Goal: Task Accomplishment & Management: Manage account settings

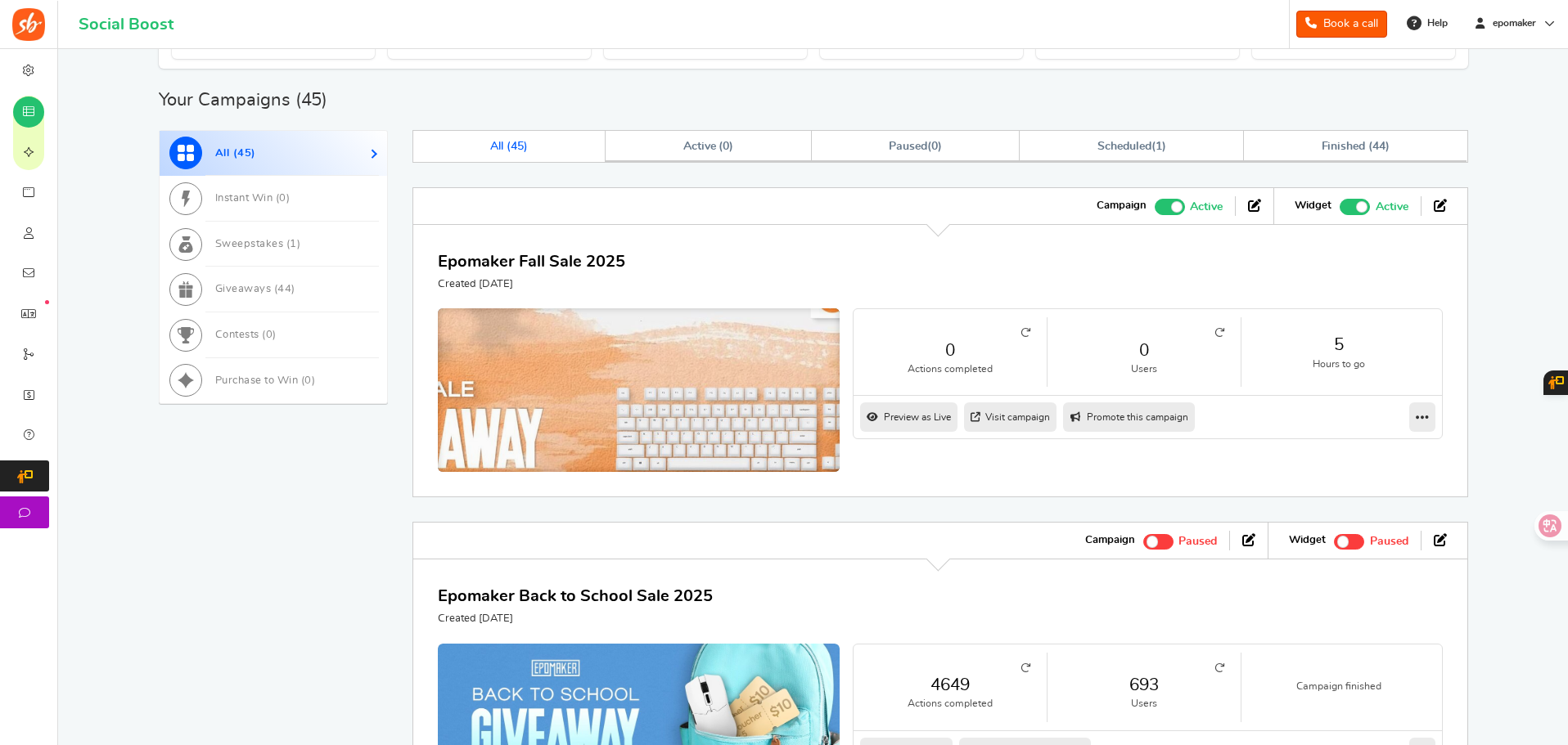
scroll to position [573, 0]
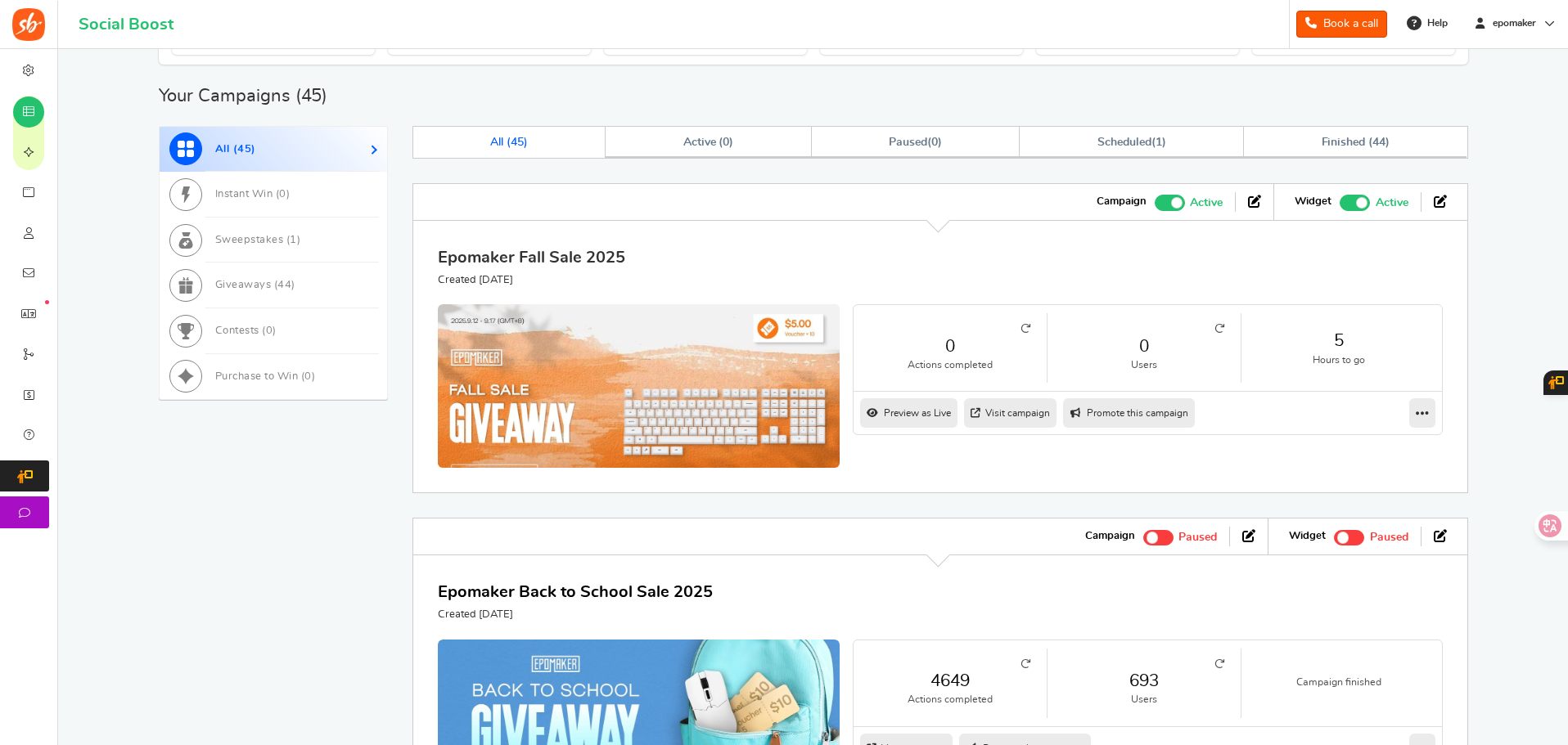
click at [559, 255] on link "Epomaker Fall Sale 2025" at bounding box center [531, 257] width 187 height 17
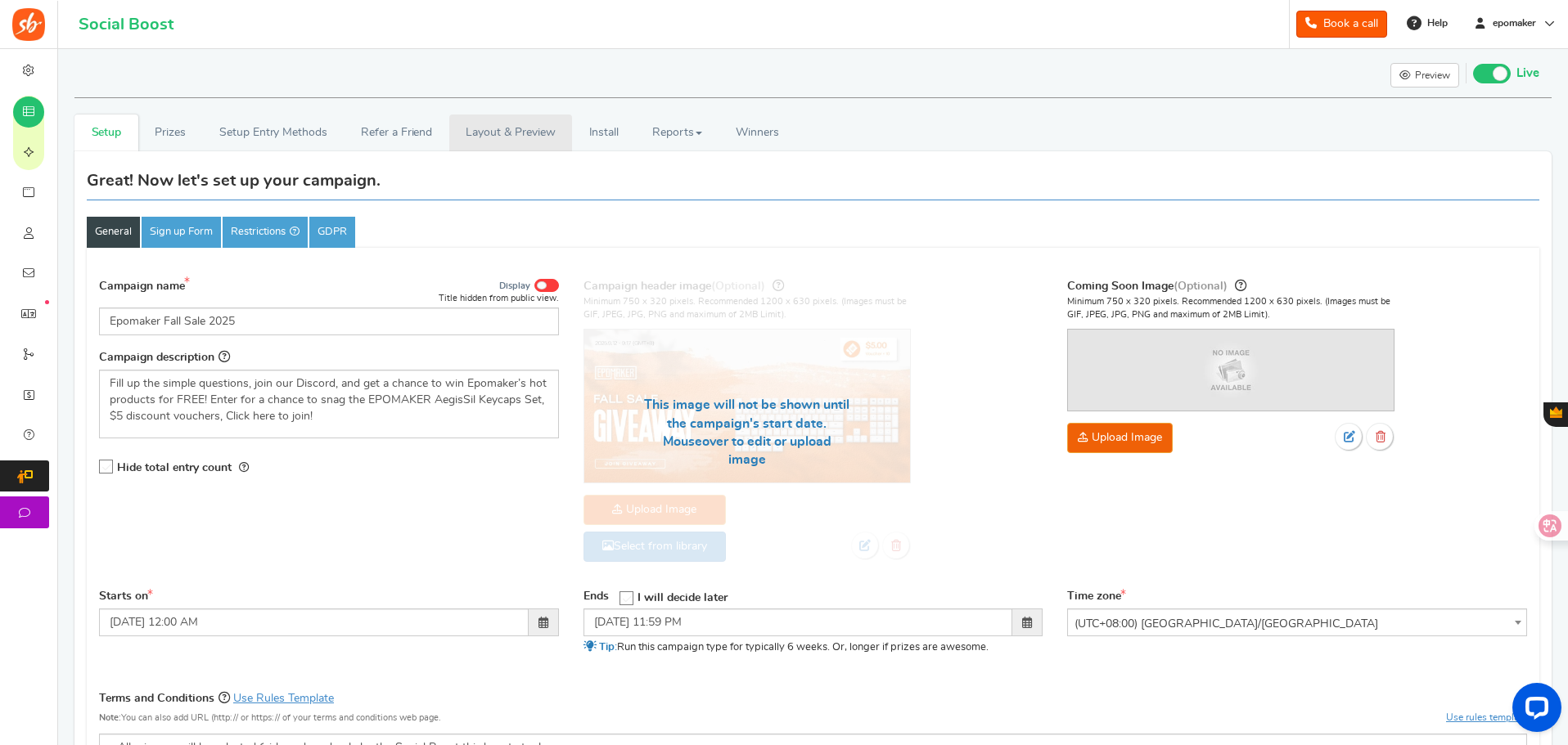
click at [499, 135] on link "Layout & Preview" at bounding box center [511, 133] width 123 height 37
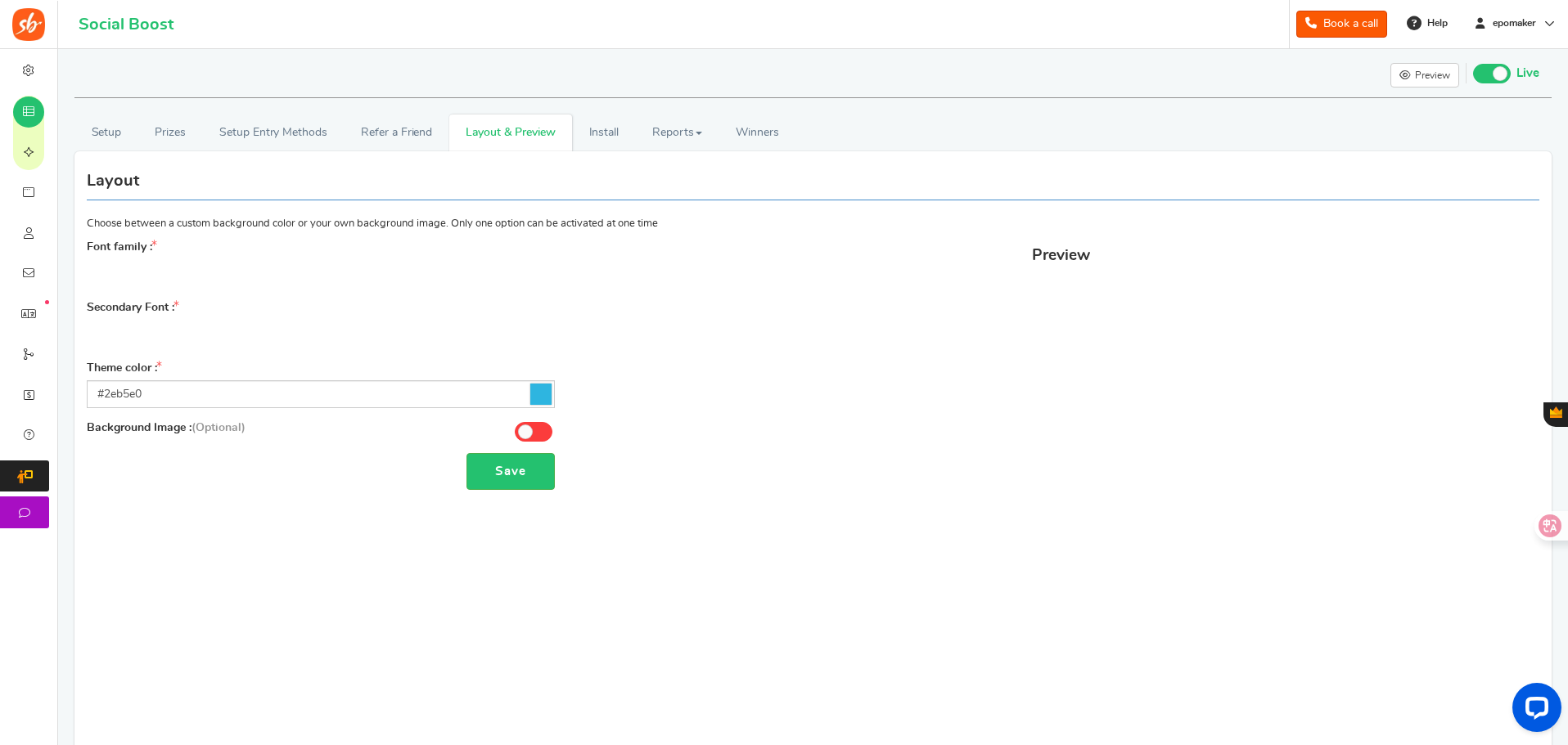
click at [541, 394] on icon at bounding box center [540, 394] width 21 height 21
click at [541, 394] on input "#2eb5e0" at bounding box center [321, 394] width 468 height 28
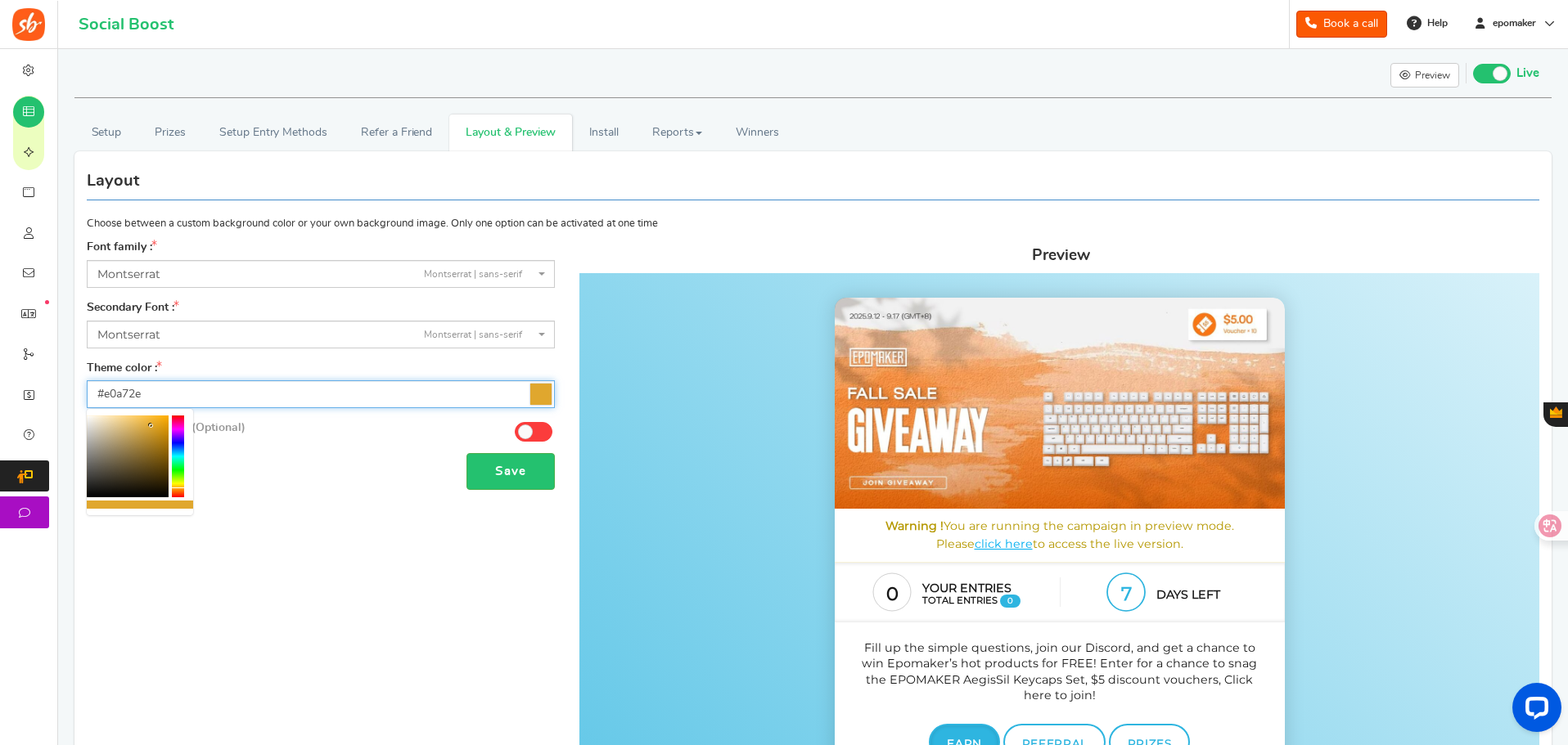
click at [179, 489] on div at bounding box center [178, 456] width 12 height 82
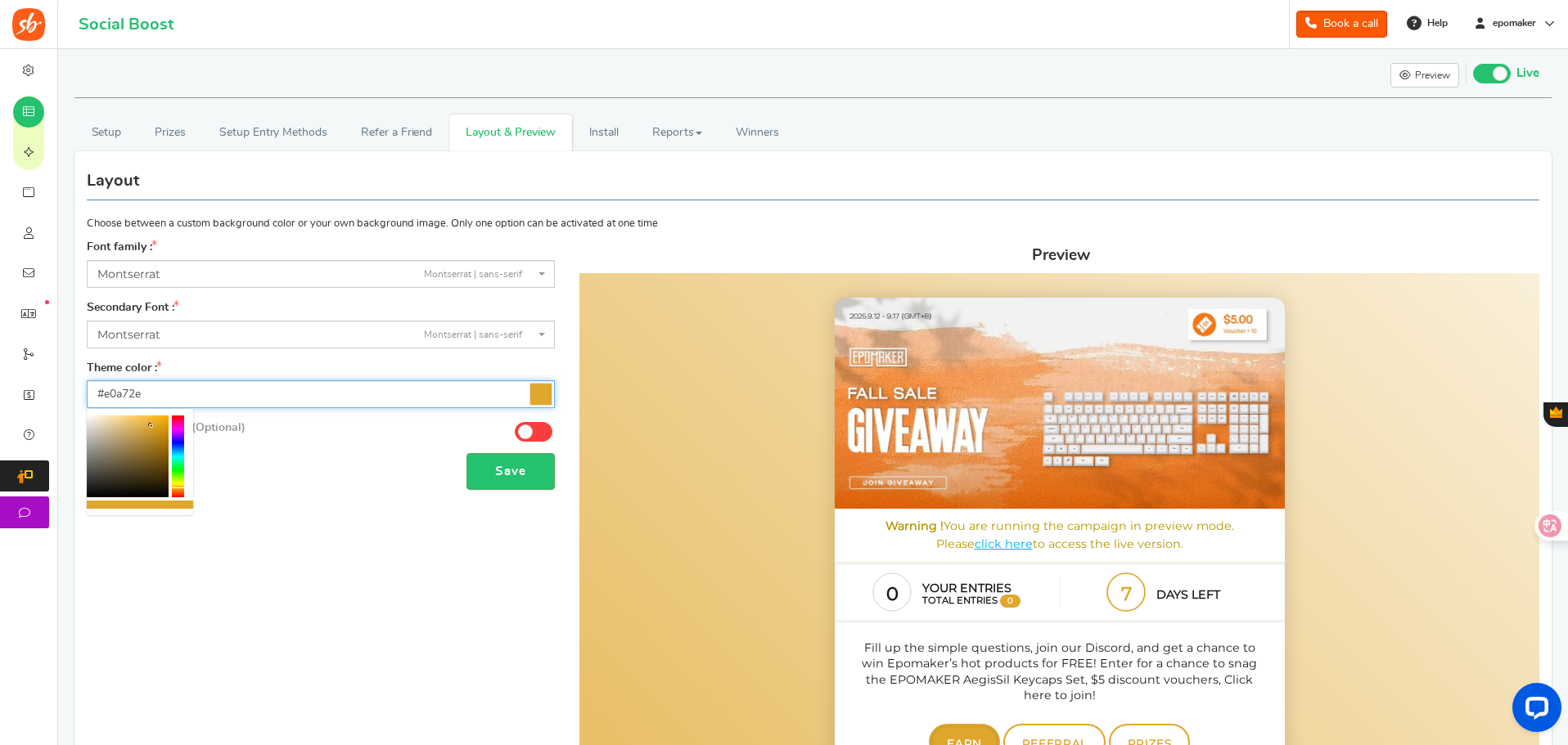
type input "#e07d2e"
click at [178, 492] on div at bounding box center [178, 456] width 12 height 82
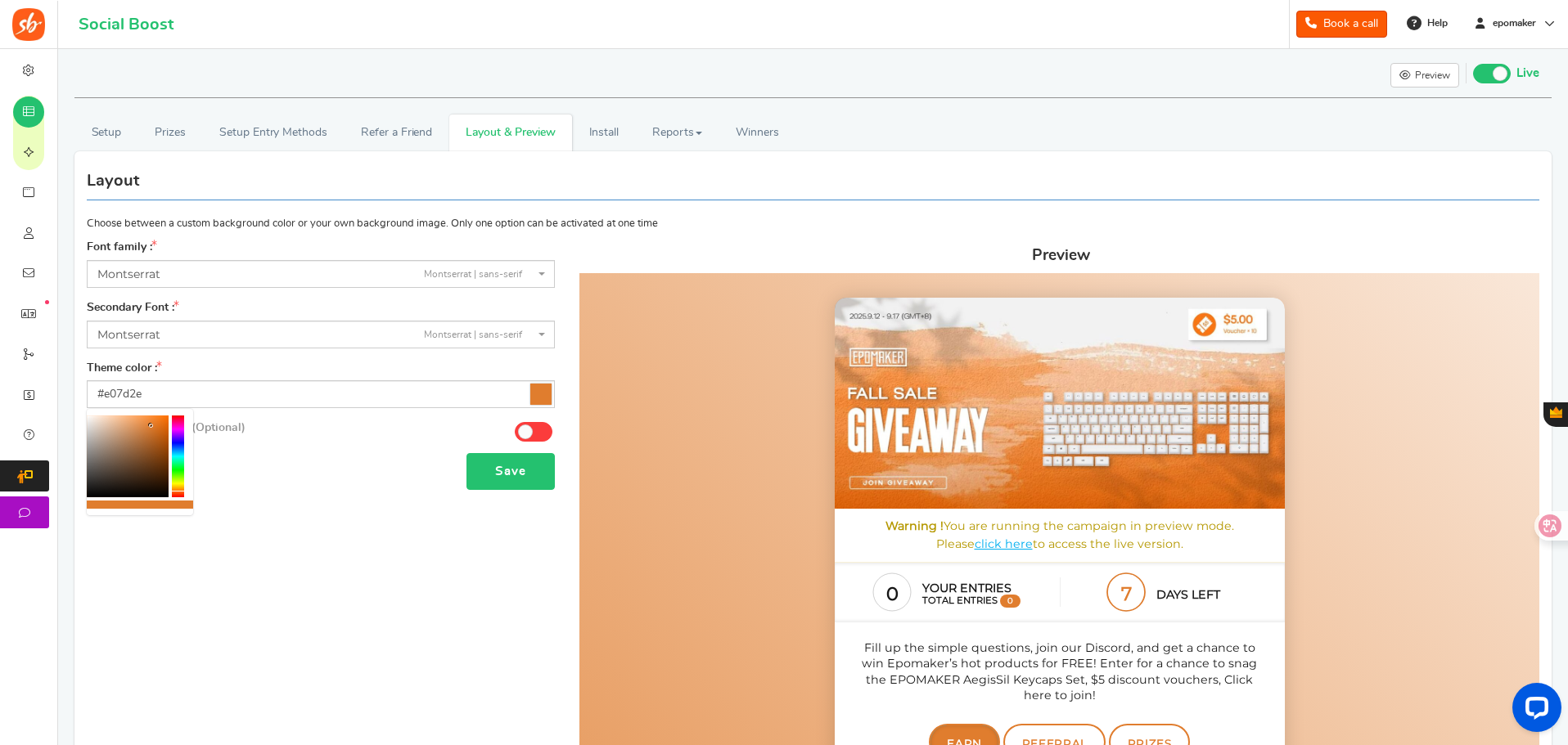
click at [513, 464] on button "Save" at bounding box center [510, 471] width 88 height 37
click at [606, 133] on link "Install" at bounding box center [604, 133] width 63 height 37
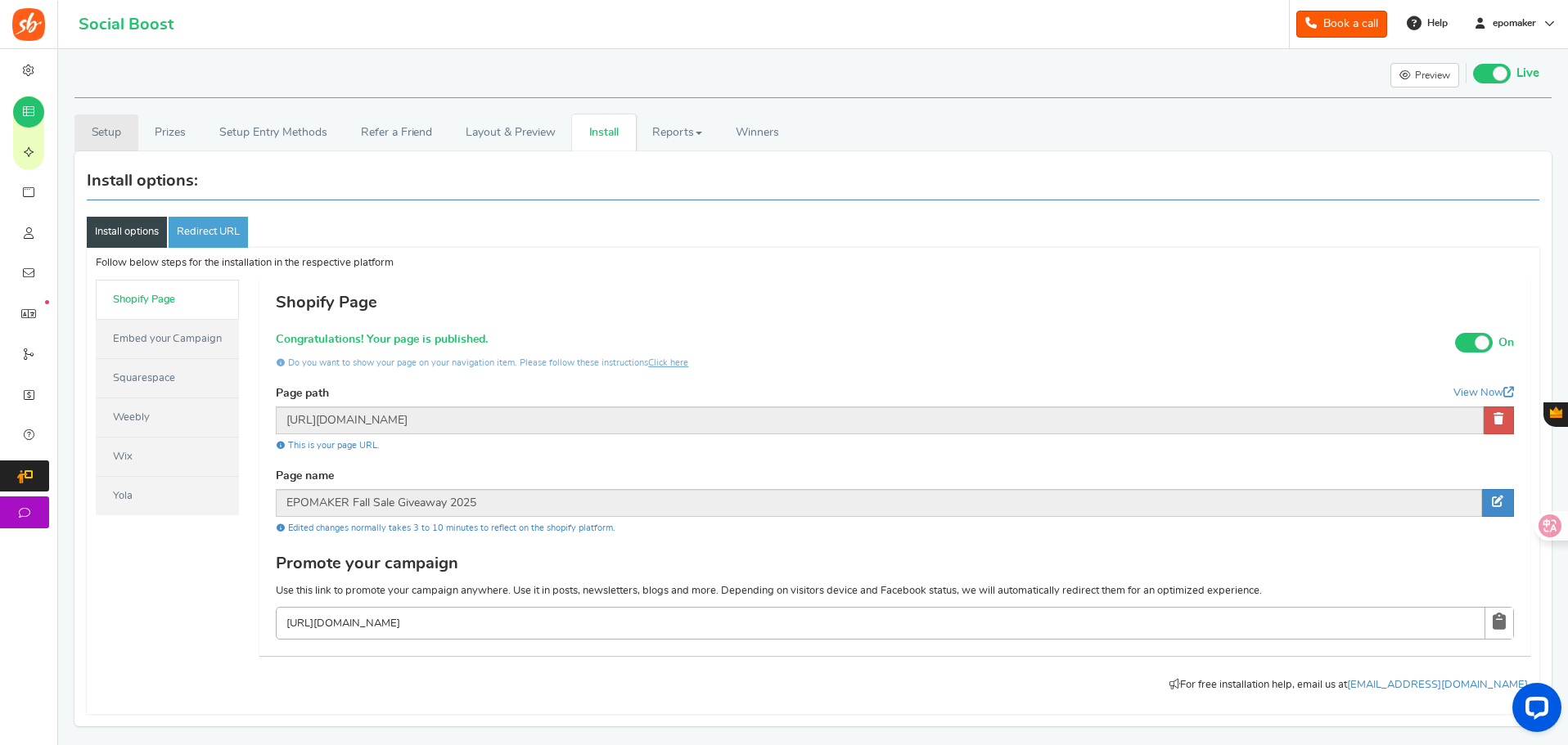
click at [116, 134] on link "Setup" at bounding box center [106, 133] width 63 height 37
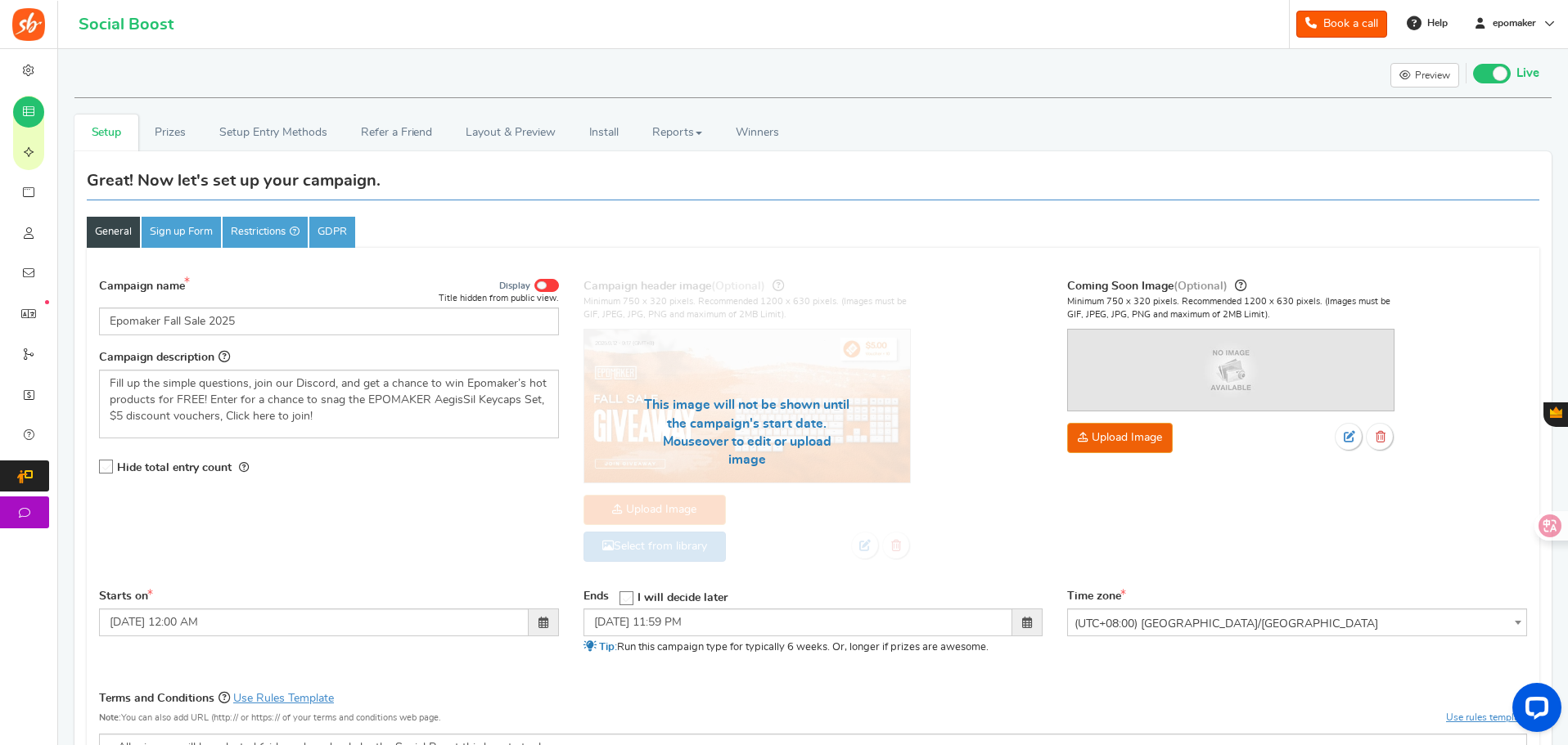
drag, startPoint x: 81, startPoint y: 112, endPoint x: 169, endPoint y: 360, distance: 263.2
click at [0, 0] on span "Campaigns" at bounding box center [0, 0] width 0 height 0
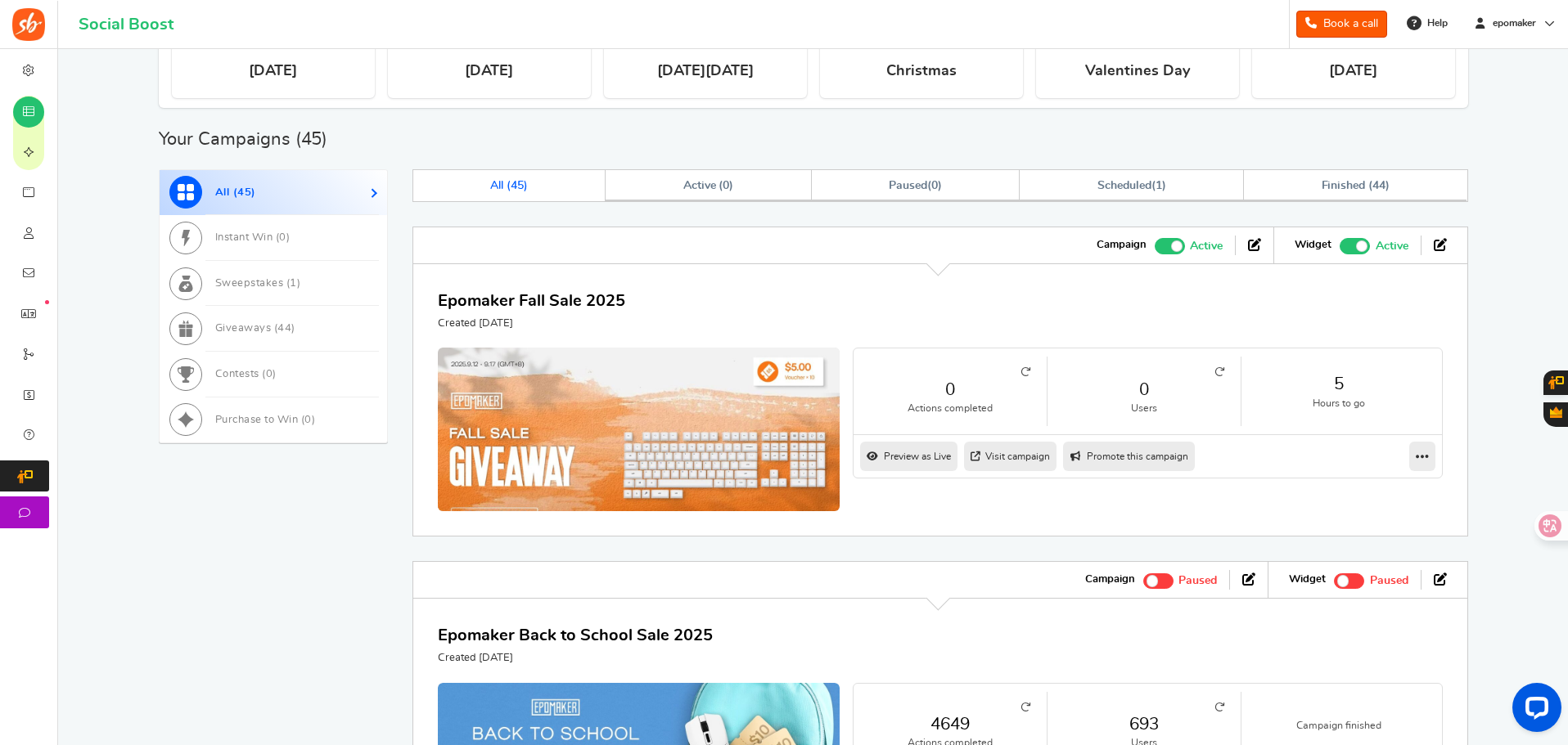
scroll to position [573, 0]
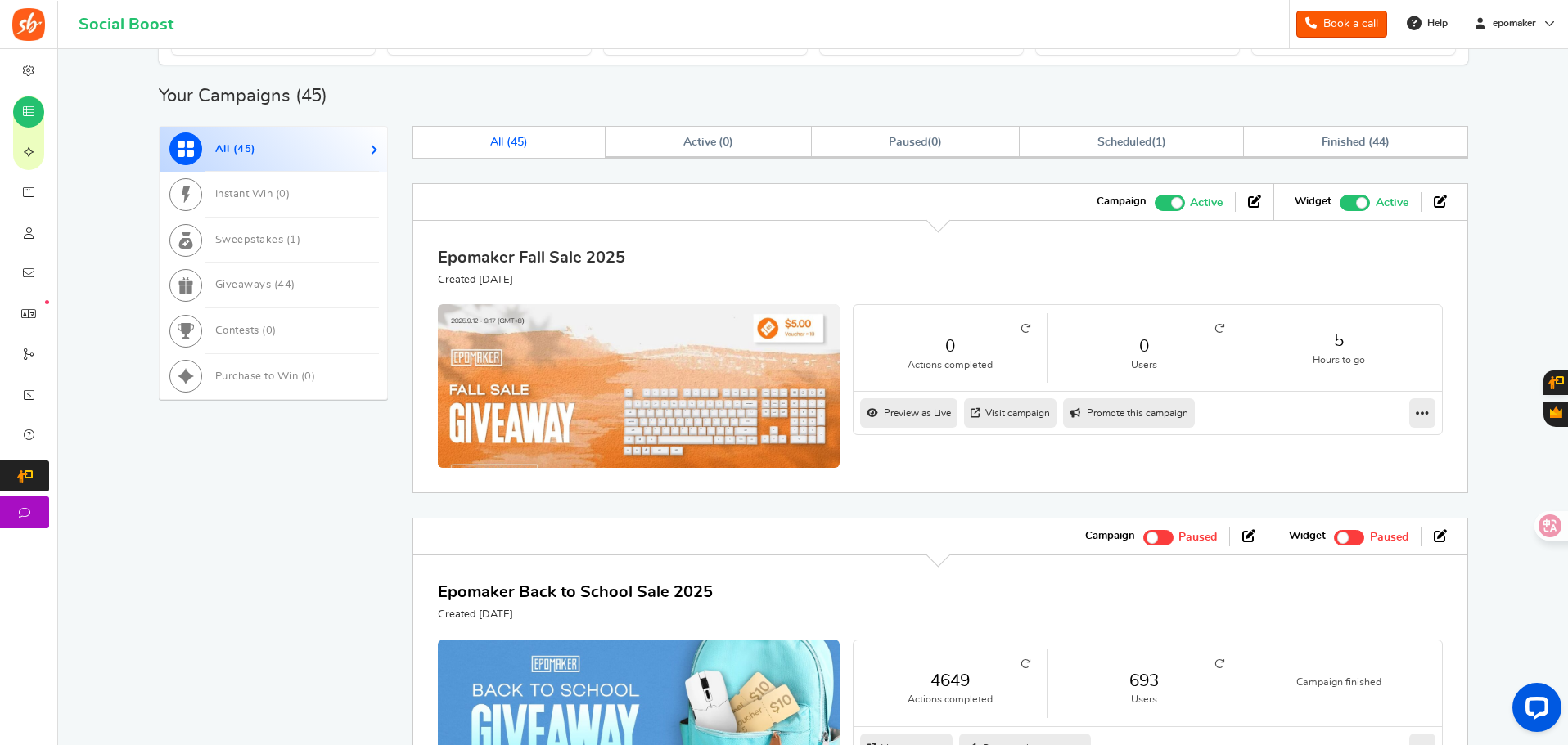
click at [575, 256] on link "Epomaker Fall Sale 2025" at bounding box center [531, 257] width 187 height 17
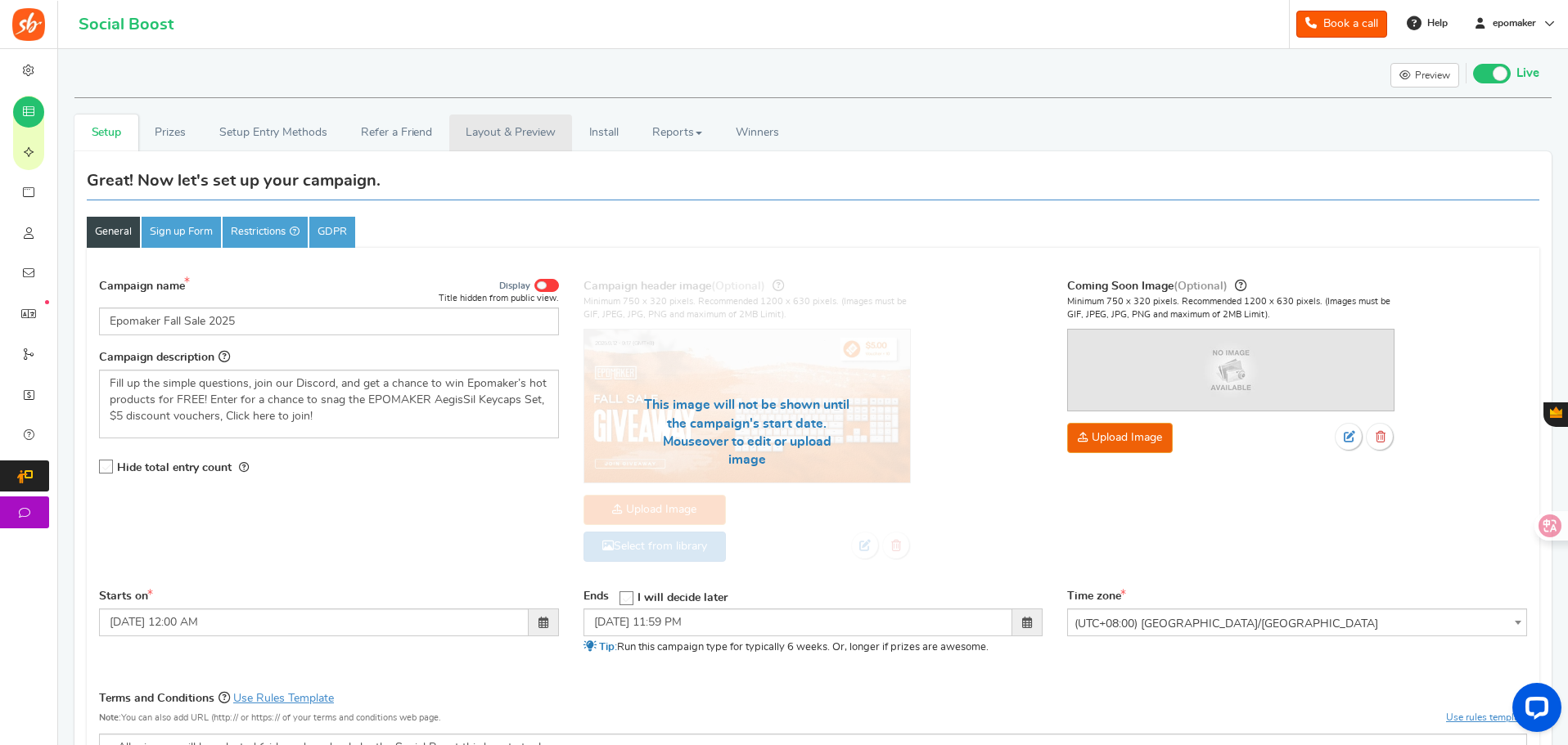
drag, startPoint x: 487, startPoint y: 137, endPoint x: 491, endPoint y: 166, distance: 29.3
click at [487, 137] on link "Layout & Preview" at bounding box center [511, 133] width 123 height 37
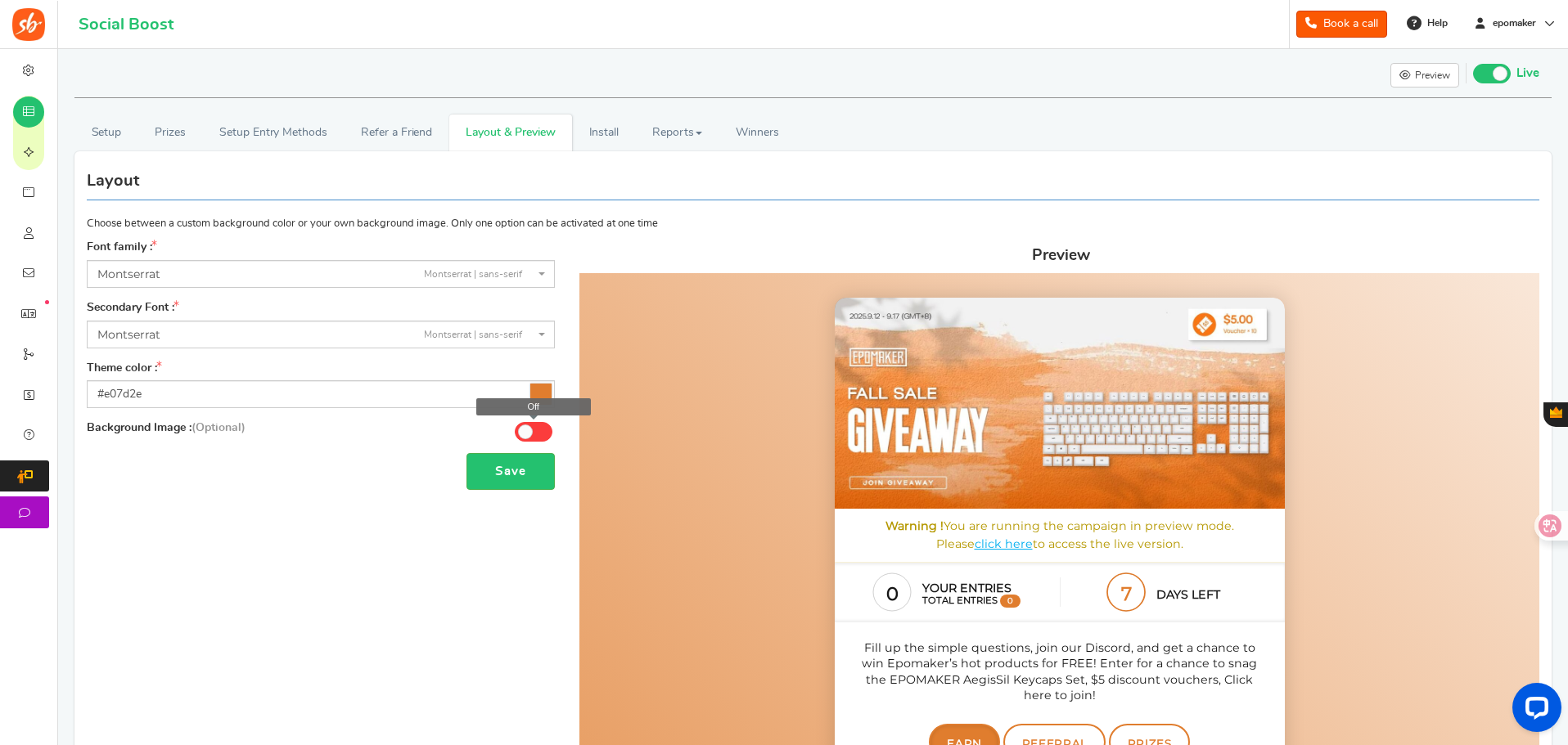
click at [540, 431] on span at bounding box center [534, 432] width 38 height 20
click at [0, 0] on input "Off" at bounding box center [0, 0] width 0 height 0
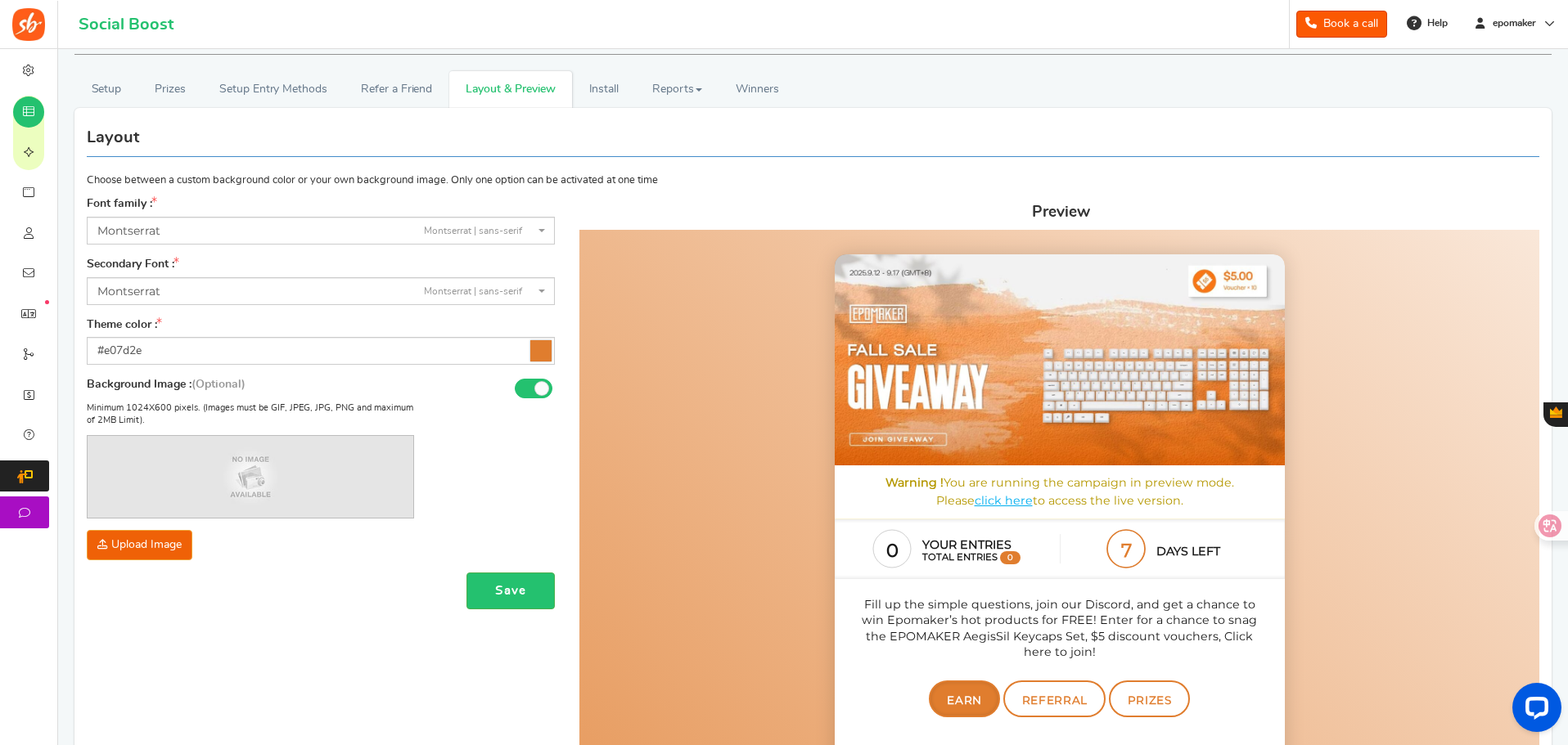
scroll to position [82, 0]
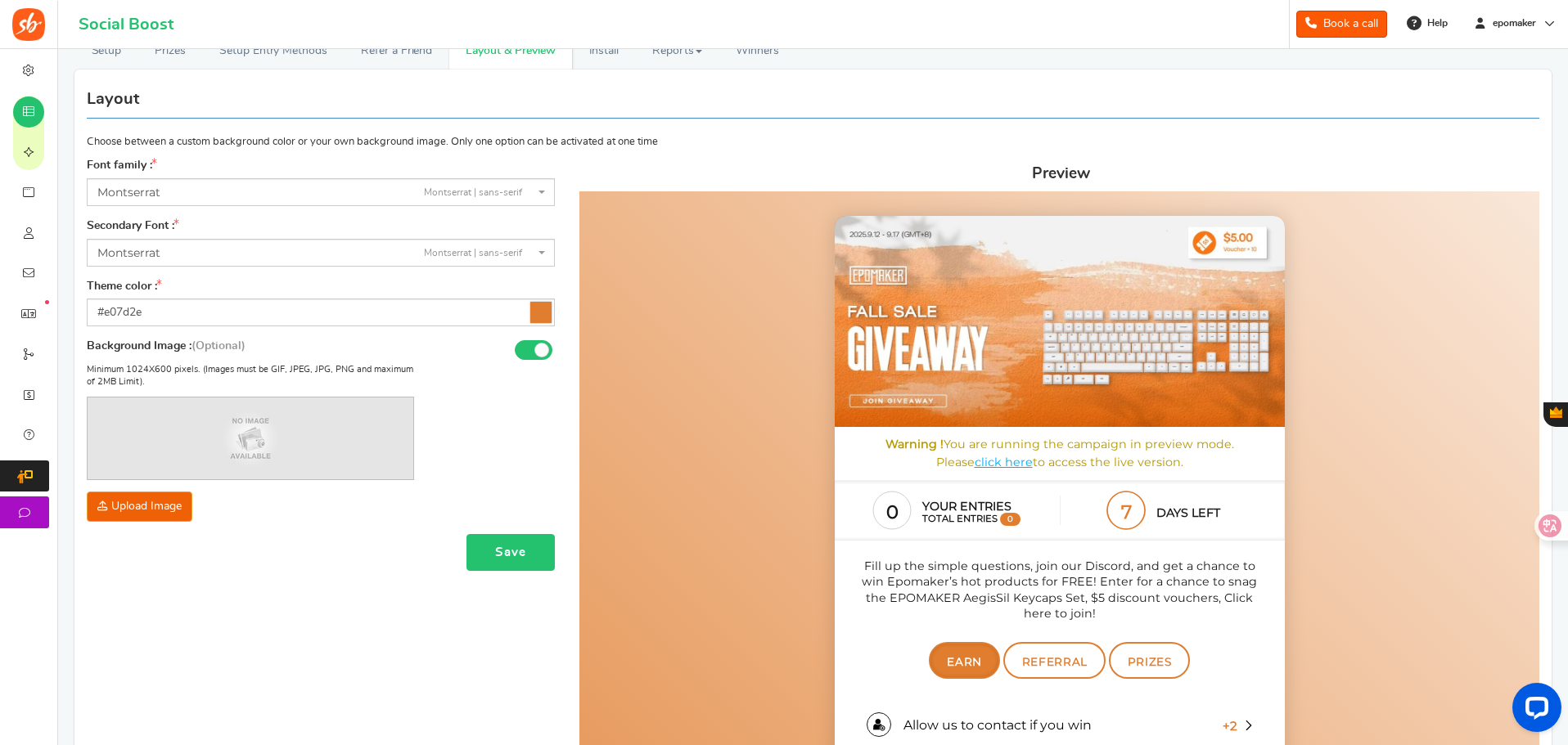
click at [501, 550] on button "Save" at bounding box center [510, 552] width 88 height 37
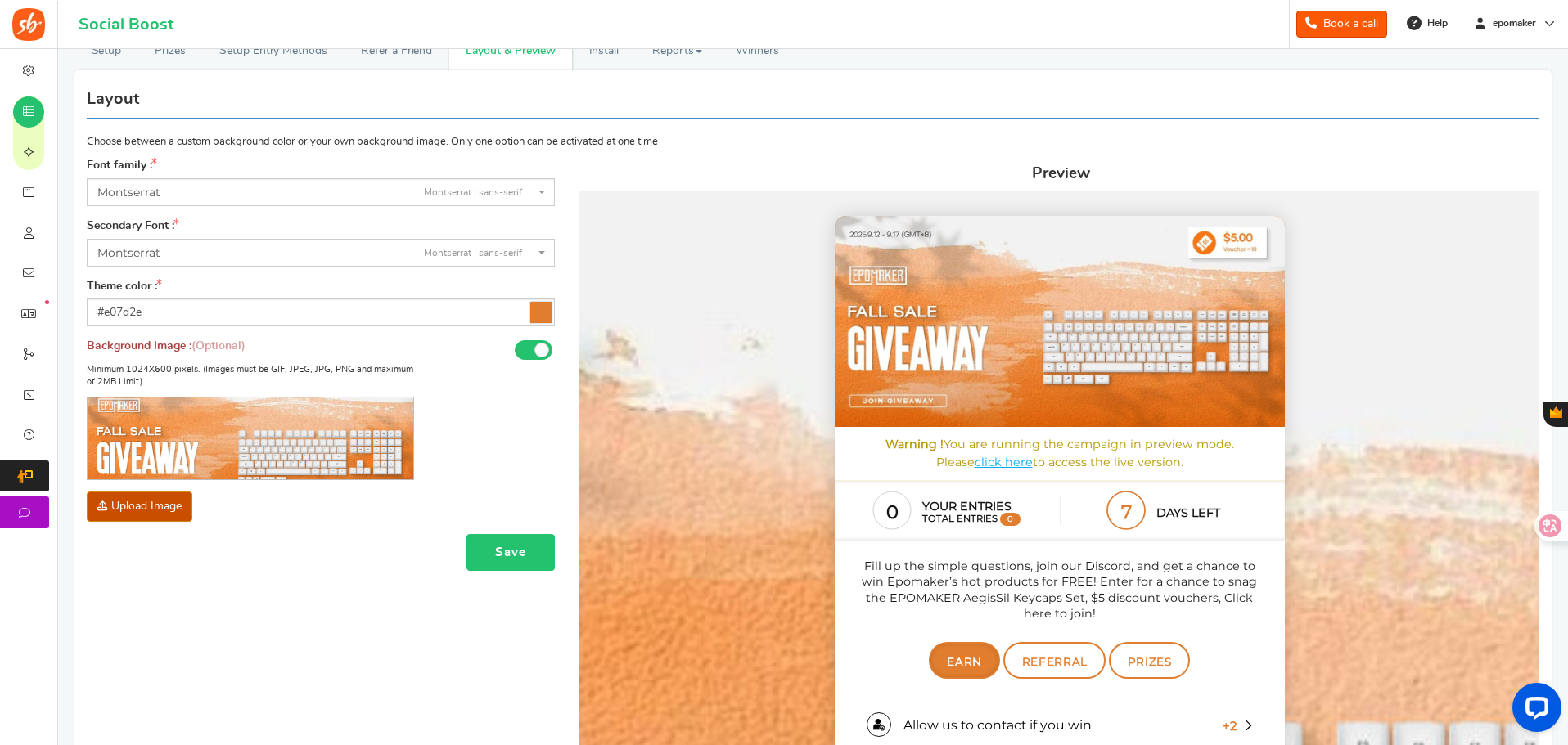
drag, startPoint x: 512, startPoint y: 557, endPoint x: 467, endPoint y: 566, distance: 45.9
click at [512, 556] on button "Save" at bounding box center [510, 552] width 88 height 37
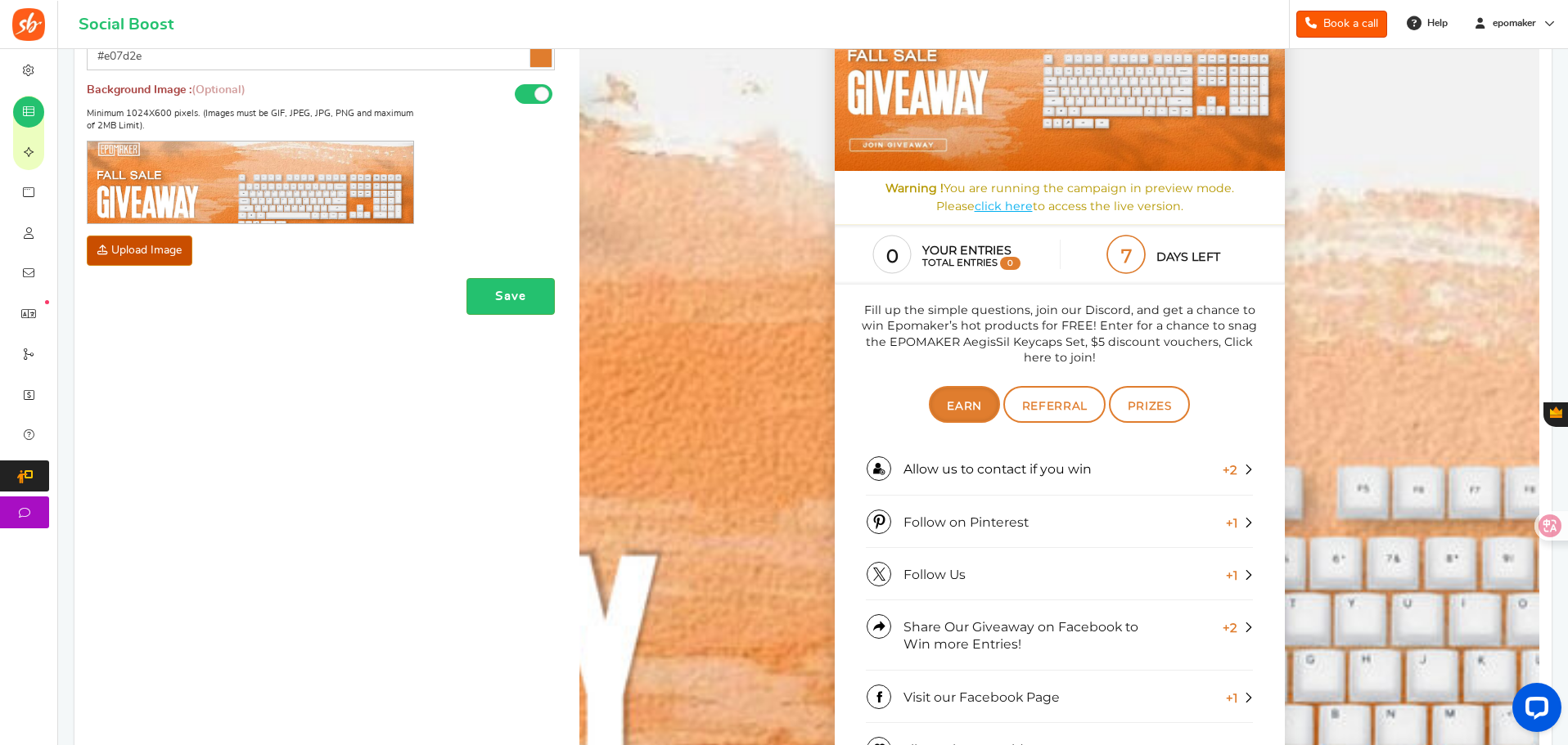
scroll to position [163, 0]
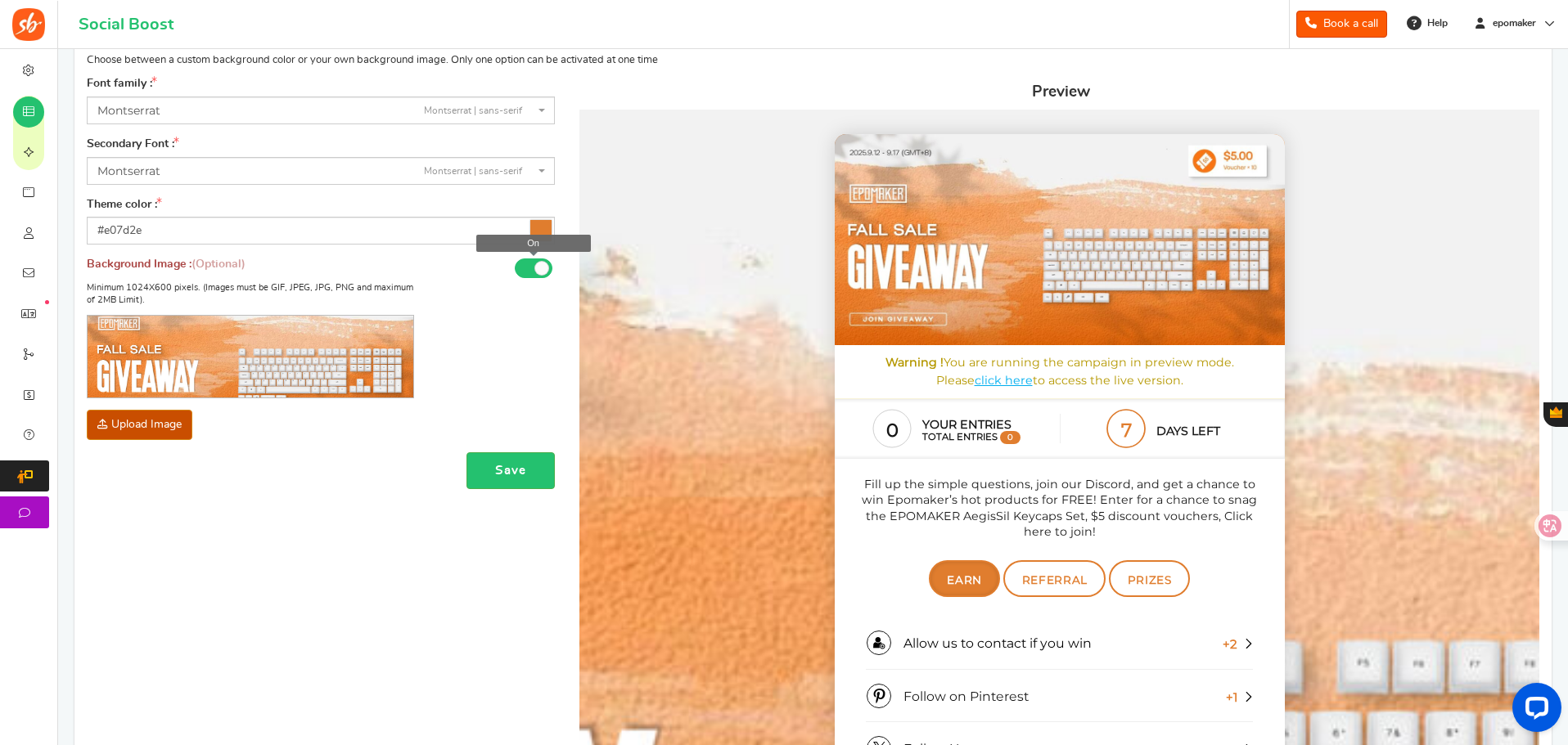
click at [523, 268] on span at bounding box center [534, 268] width 38 height 20
click at [0, 0] on input "On" at bounding box center [0, 0] width 0 height 0
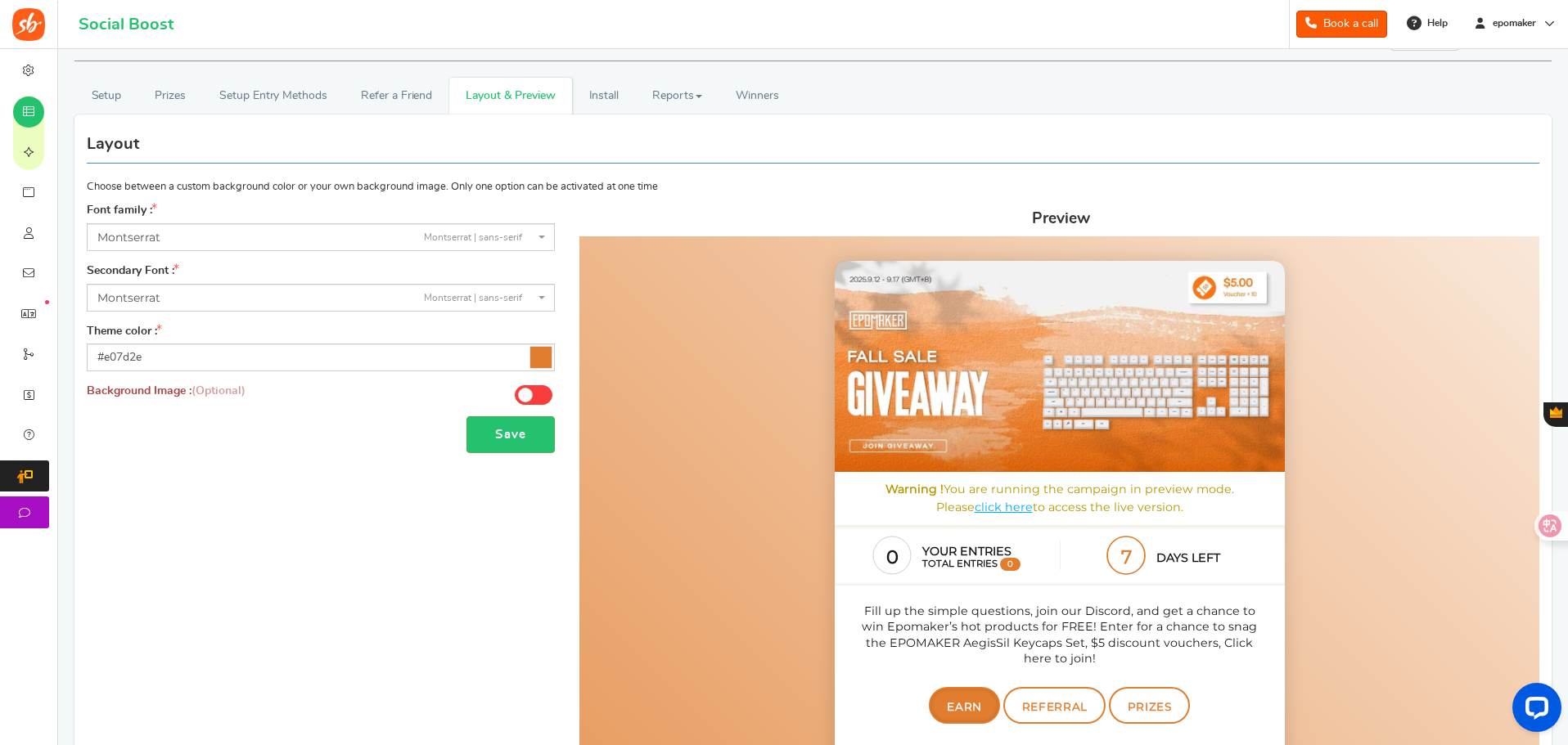
scroll to position [0, 0]
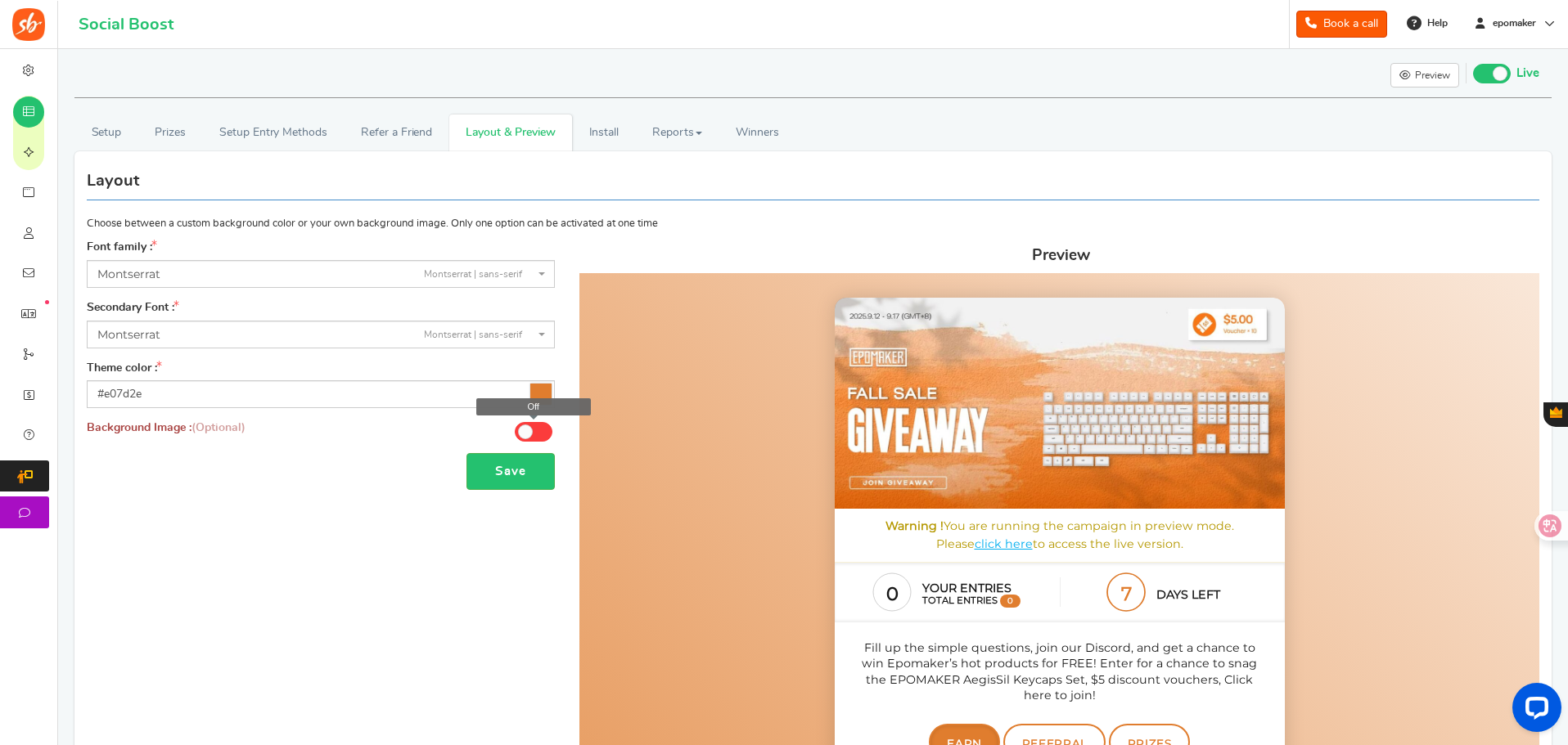
click at [537, 430] on span at bounding box center [534, 432] width 38 height 20
click at [0, 0] on input "Off" at bounding box center [0, 0] width 0 height 0
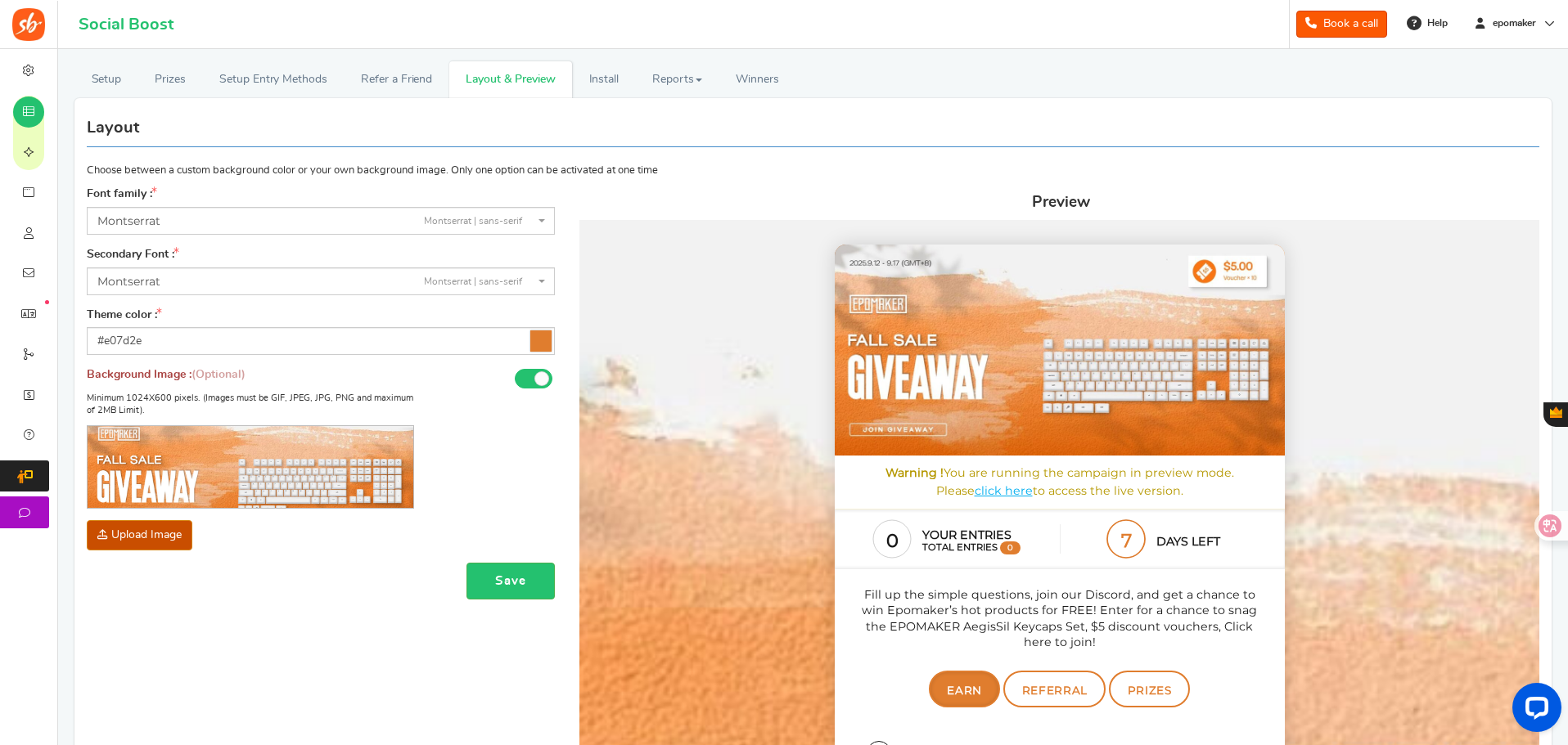
scroll to position [82, 0]
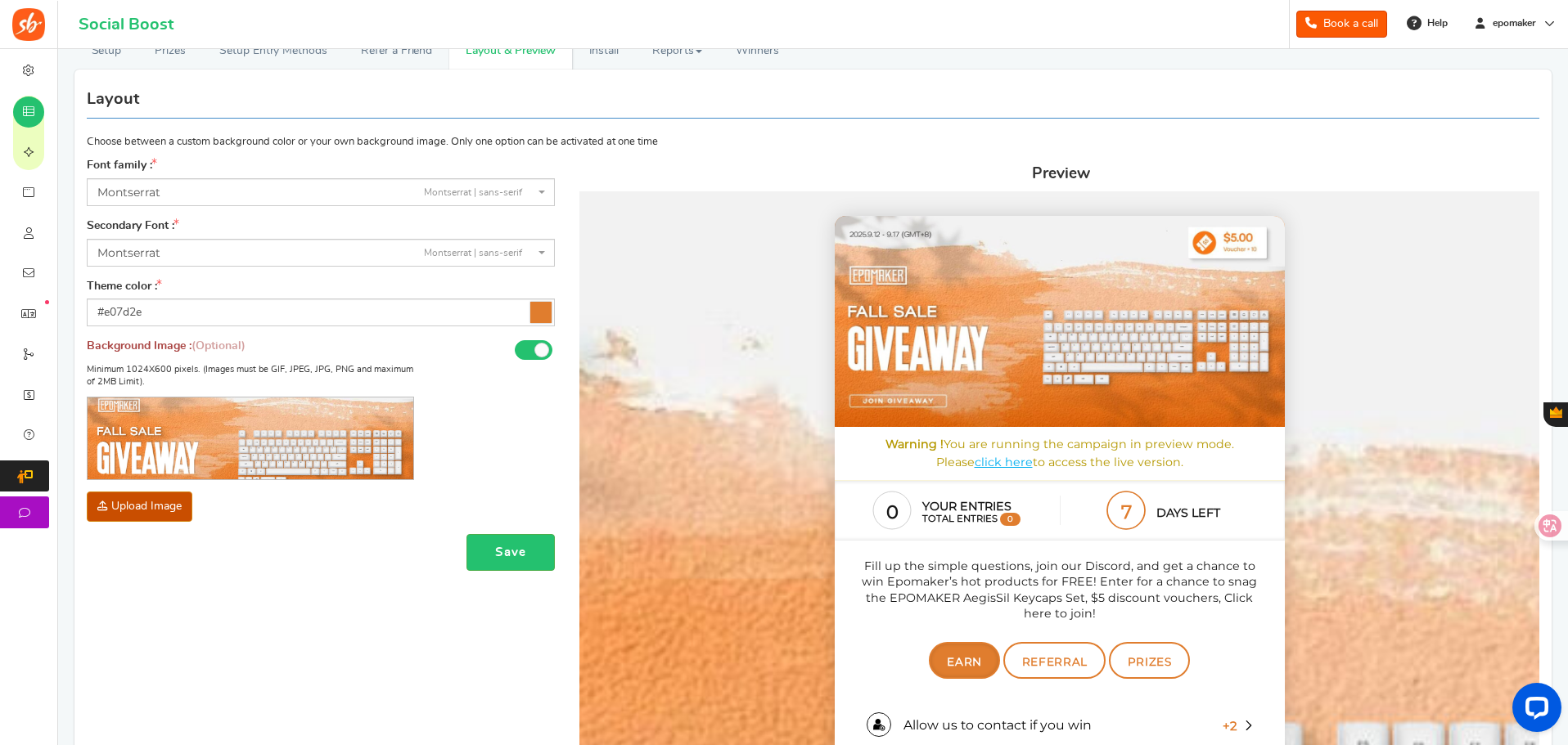
click at [225, 439] on img at bounding box center [249, 438] width 326 height 153
click at [522, 346] on span at bounding box center [534, 350] width 38 height 20
click at [0, 0] on input "On" at bounding box center [0, 0] width 0 height 0
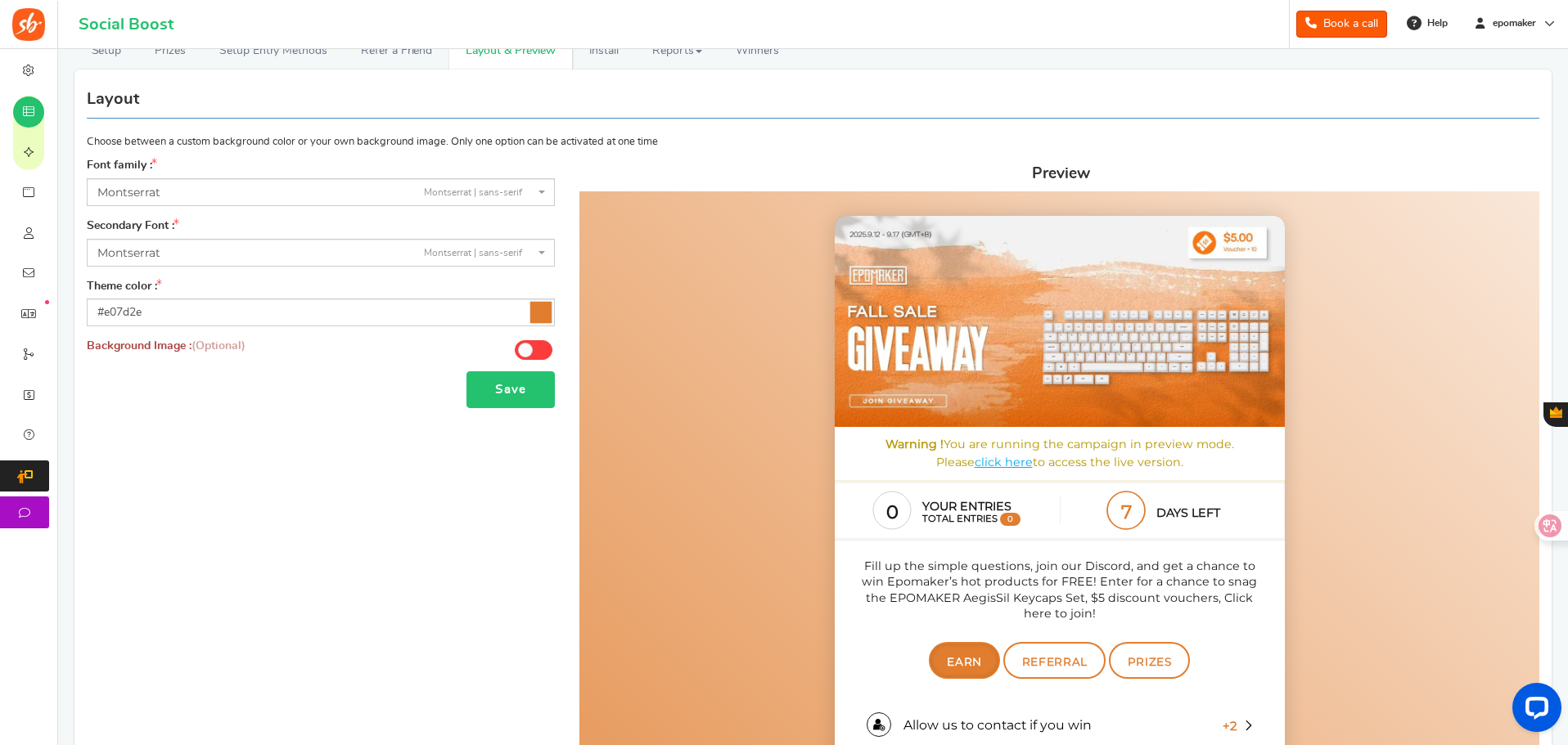
drag, startPoint x: 514, startPoint y: 391, endPoint x: 444, endPoint y: 444, distance: 87.8
click at [513, 391] on button "Save" at bounding box center [510, 389] width 88 height 37
drag, startPoint x: 234, startPoint y: 191, endPoint x: 187, endPoint y: 204, distance: 48.8
click at [234, 191] on span "[PERSON_NAME] | sans-serif" at bounding box center [315, 192] width 437 height 17
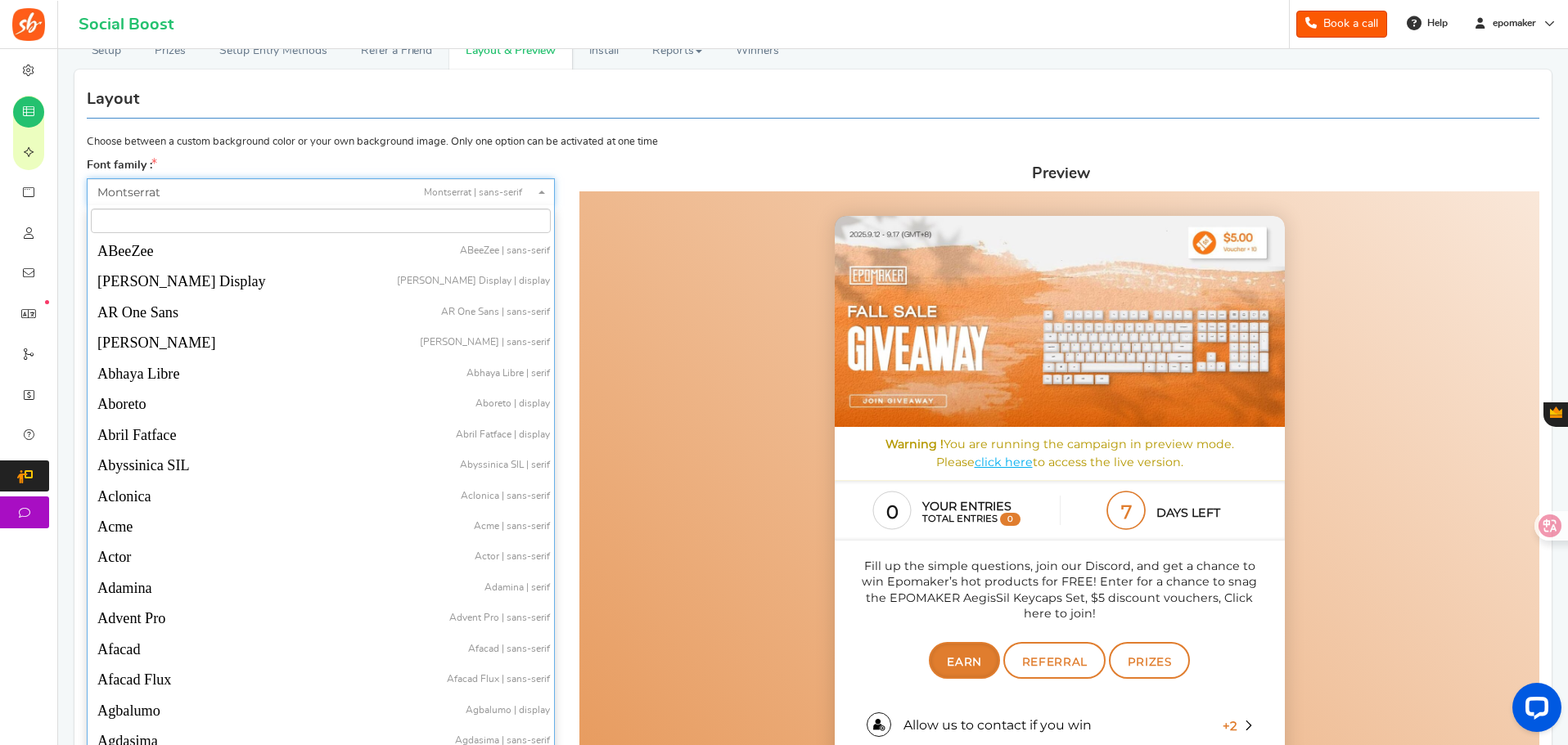
scroll to position [30745, 0]
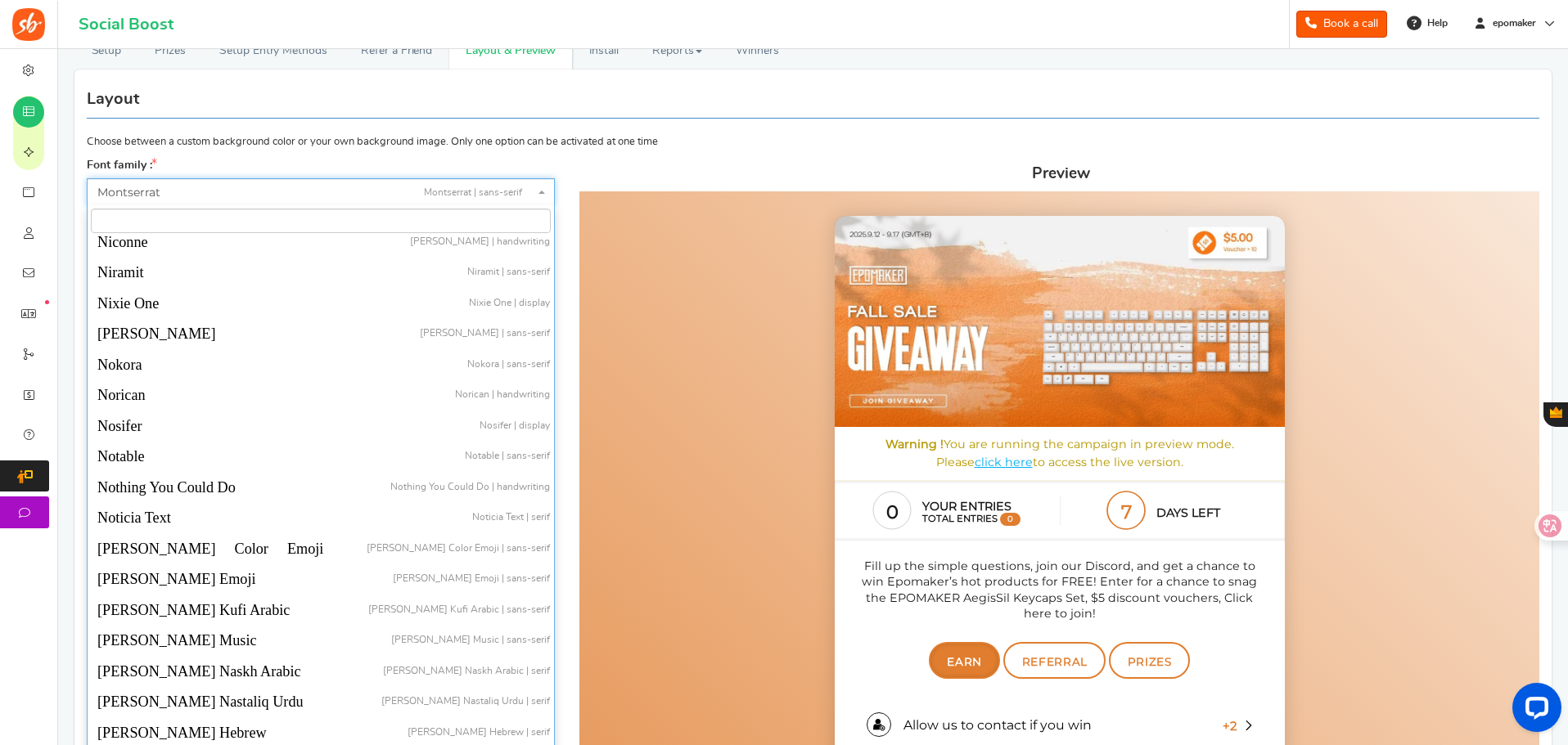
click at [201, 198] on span "[PERSON_NAME] | sans-serif" at bounding box center [315, 192] width 437 height 17
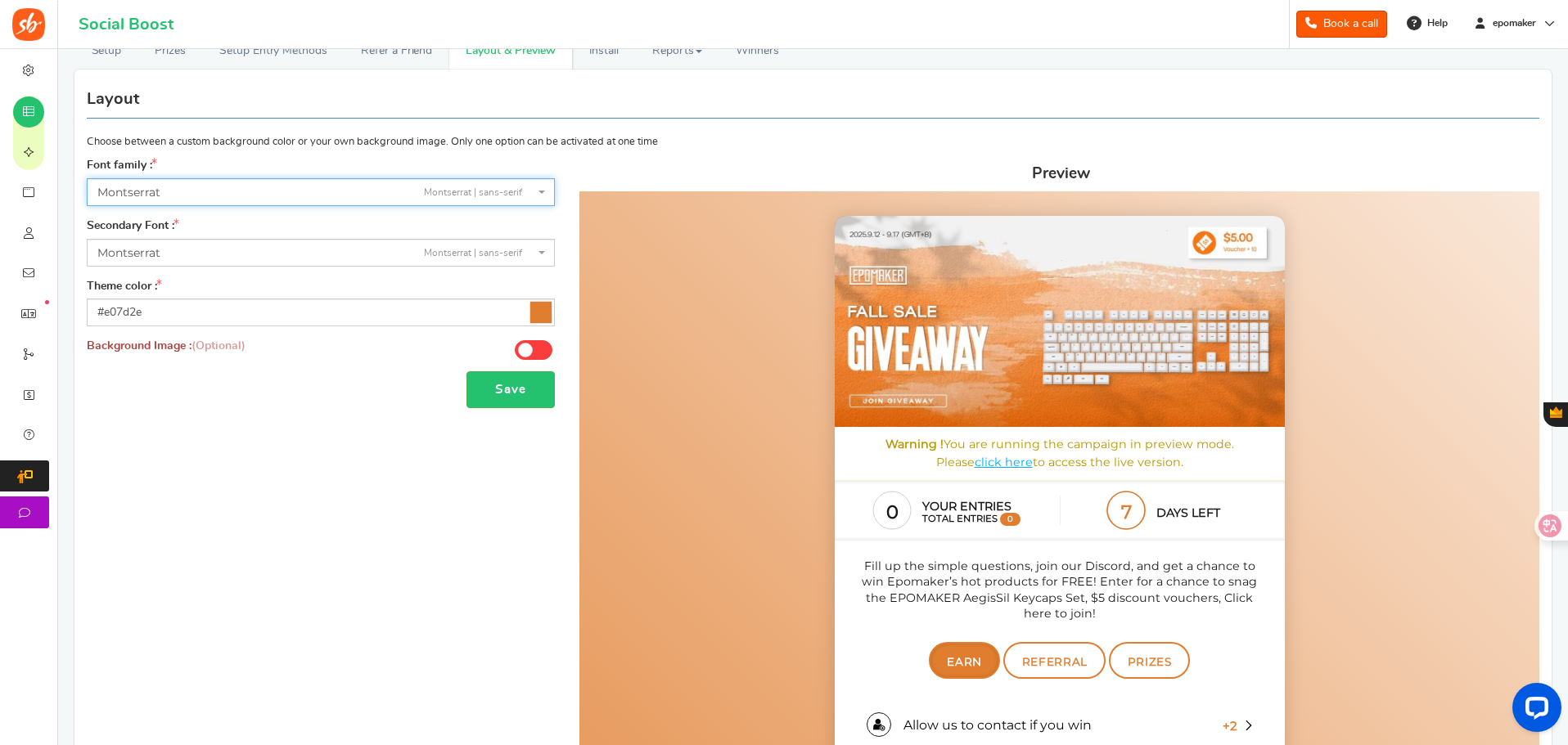
click at [210, 246] on span "[PERSON_NAME] | sans-serif" at bounding box center [315, 252] width 437 height 17
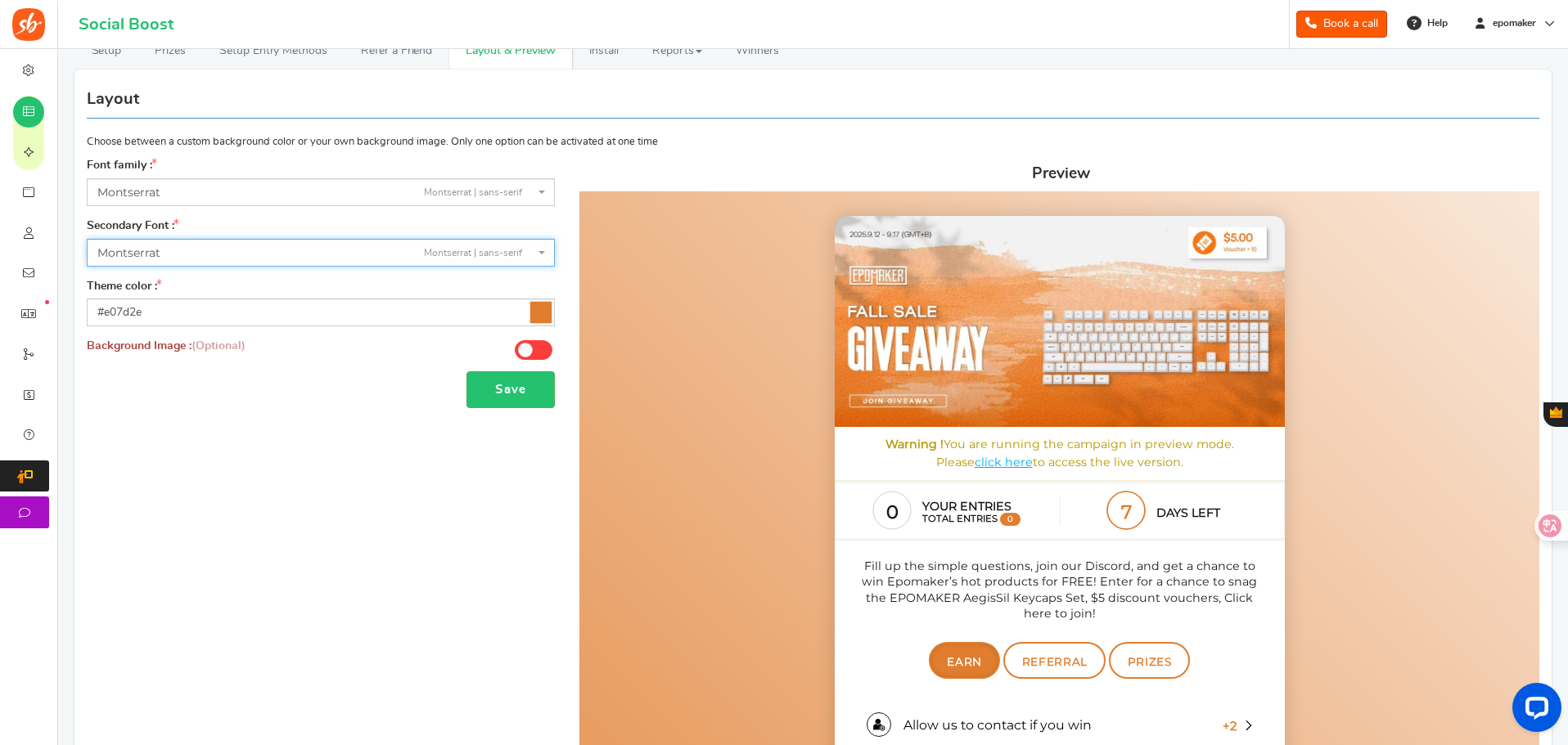
click at [210, 246] on span "[PERSON_NAME] | sans-serif" at bounding box center [315, 252] width 437 height 17
click at [190, 306] on input "#e07d2e" at bounding box center [321, 313] width 468 height 28
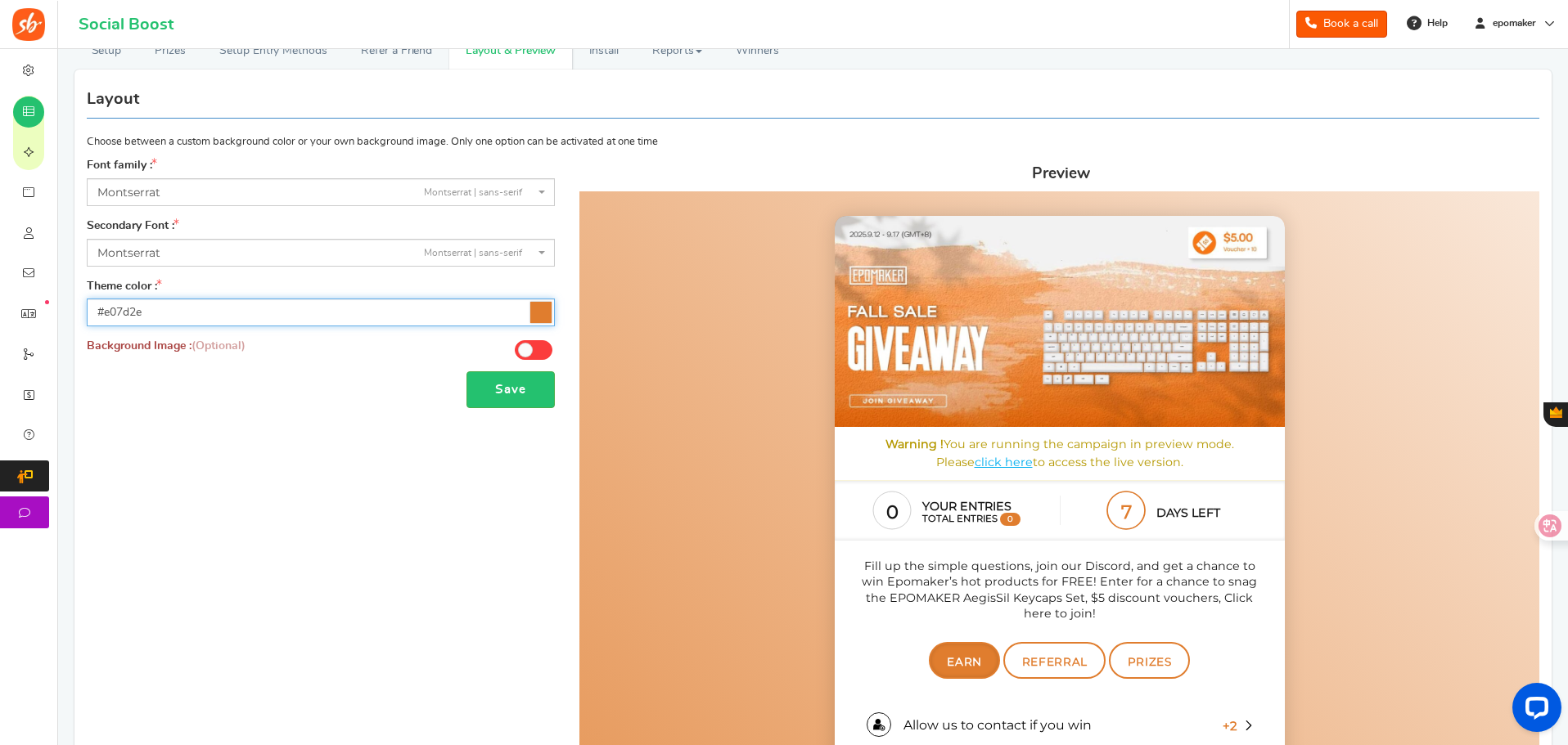
click at [190, 306] on input "#e07d2e" at bounding box center [321, 313] width 468 height 28
click at [327, 373] on div "Save" at bounding box center [321, 389] width 468 height 37
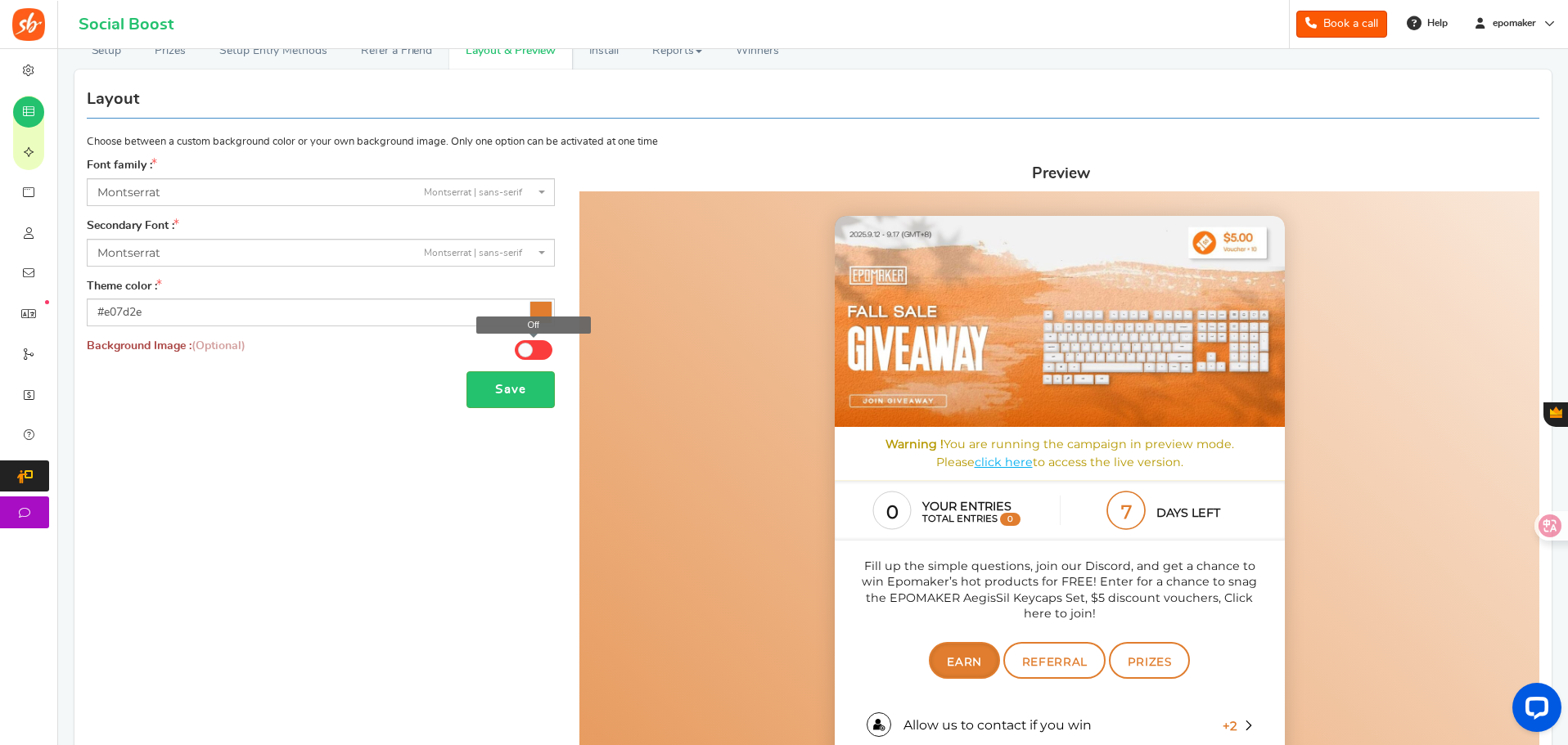
click at [529, 351] on span at bounding box center [525, 349] width 15 height 15
click at [0, 0] on input "Off" at bounding box center [0, 0] width 0 height 0
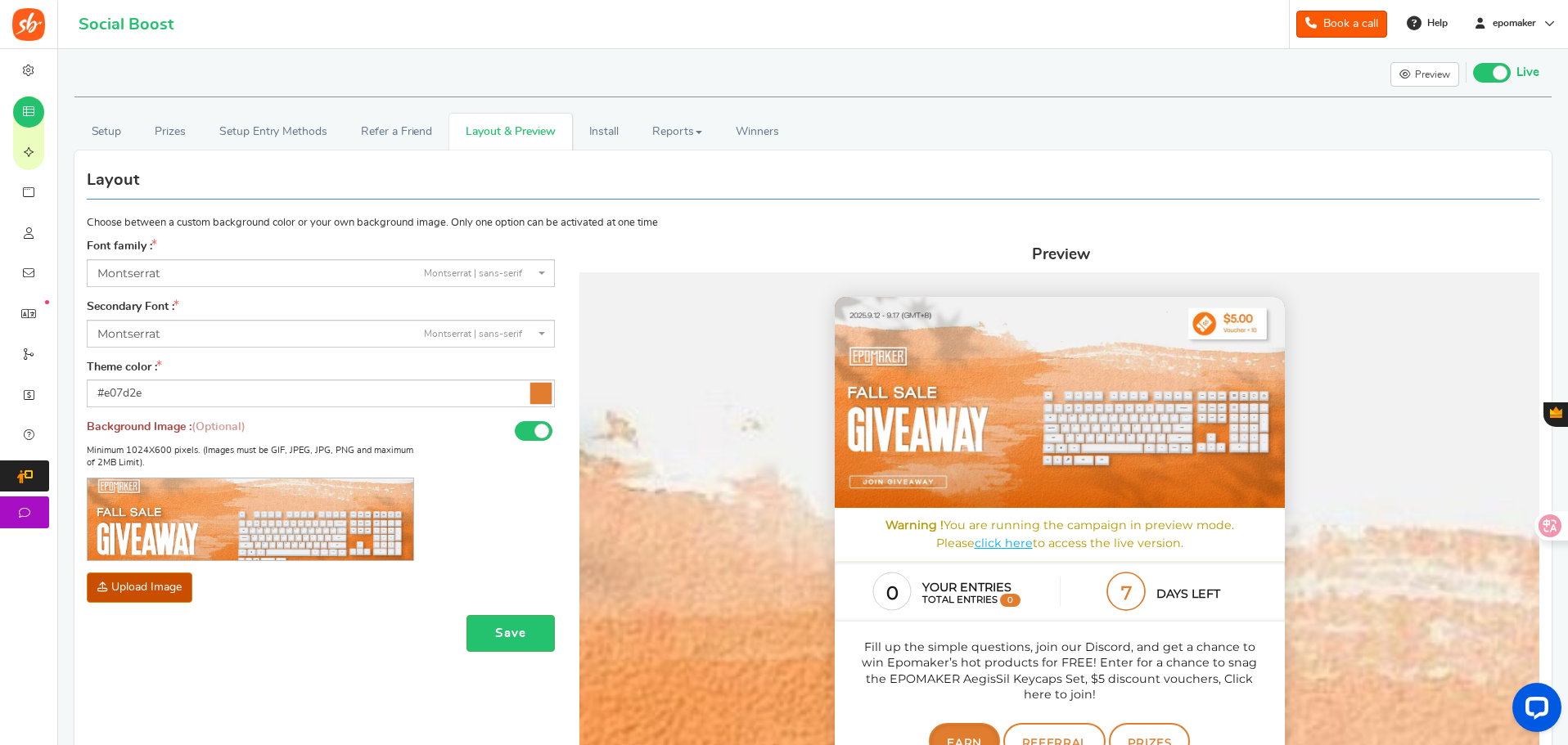
scroll to position [0, 0]
click at [533, 431] on span at bounding box center [534, 432] width 38 height 20
click at [0, 0] on input "On" at bounding box center [0, 0] width 0 height 0
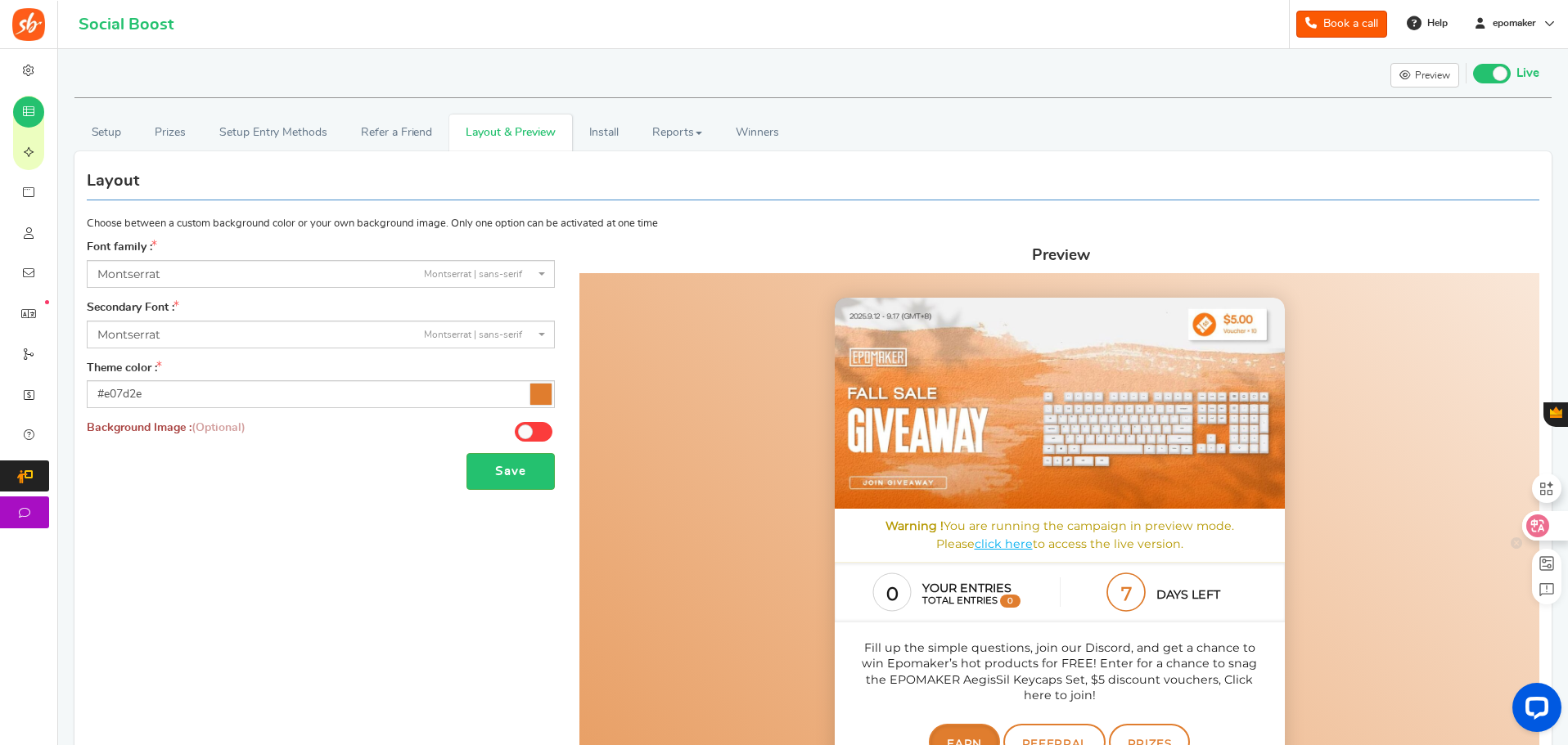
click at [1542, 535] on icon at bounding box center [1537, 525] width 23 height 23
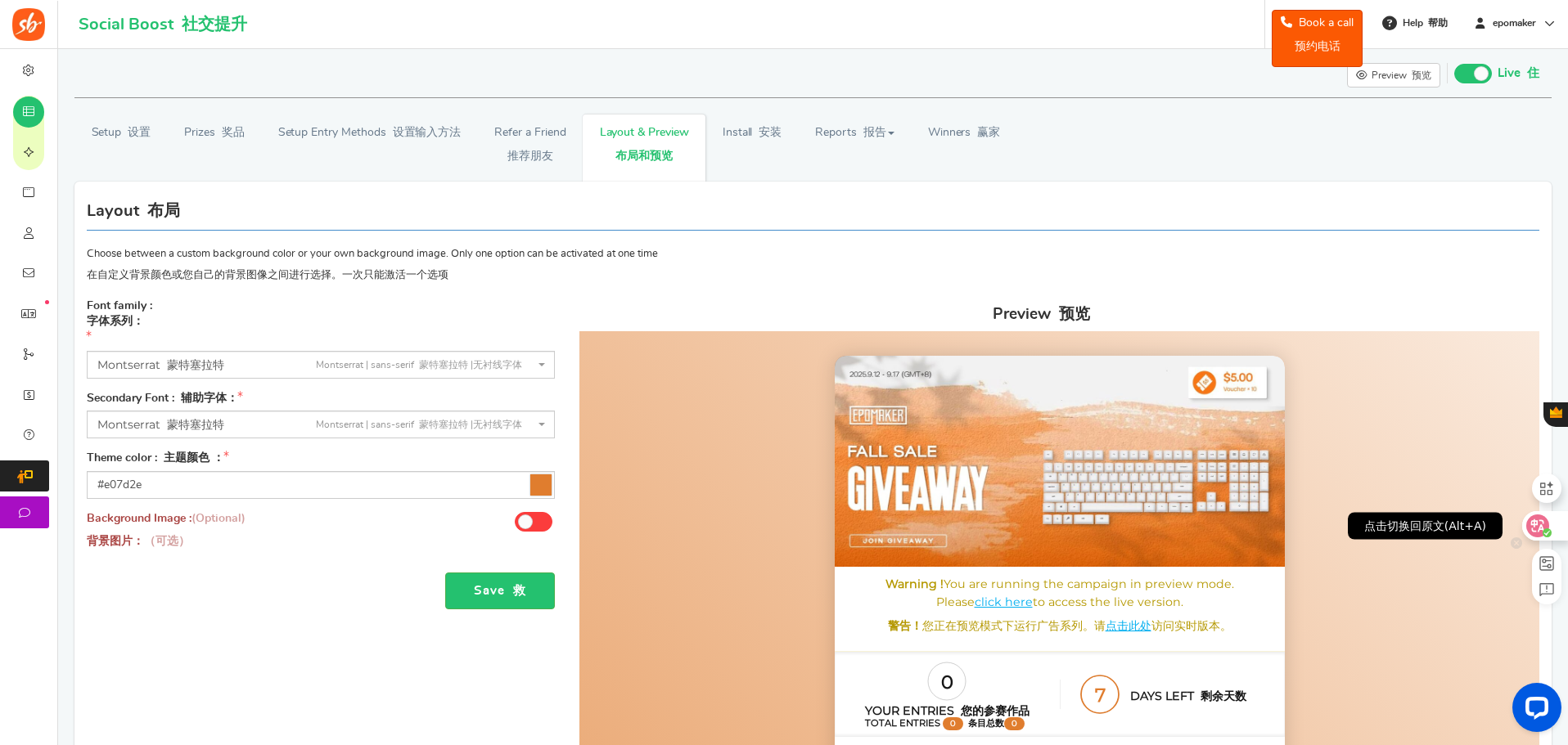
click at [1546, 531] on circle at bounding box center [1546, 532] width 9 height 9
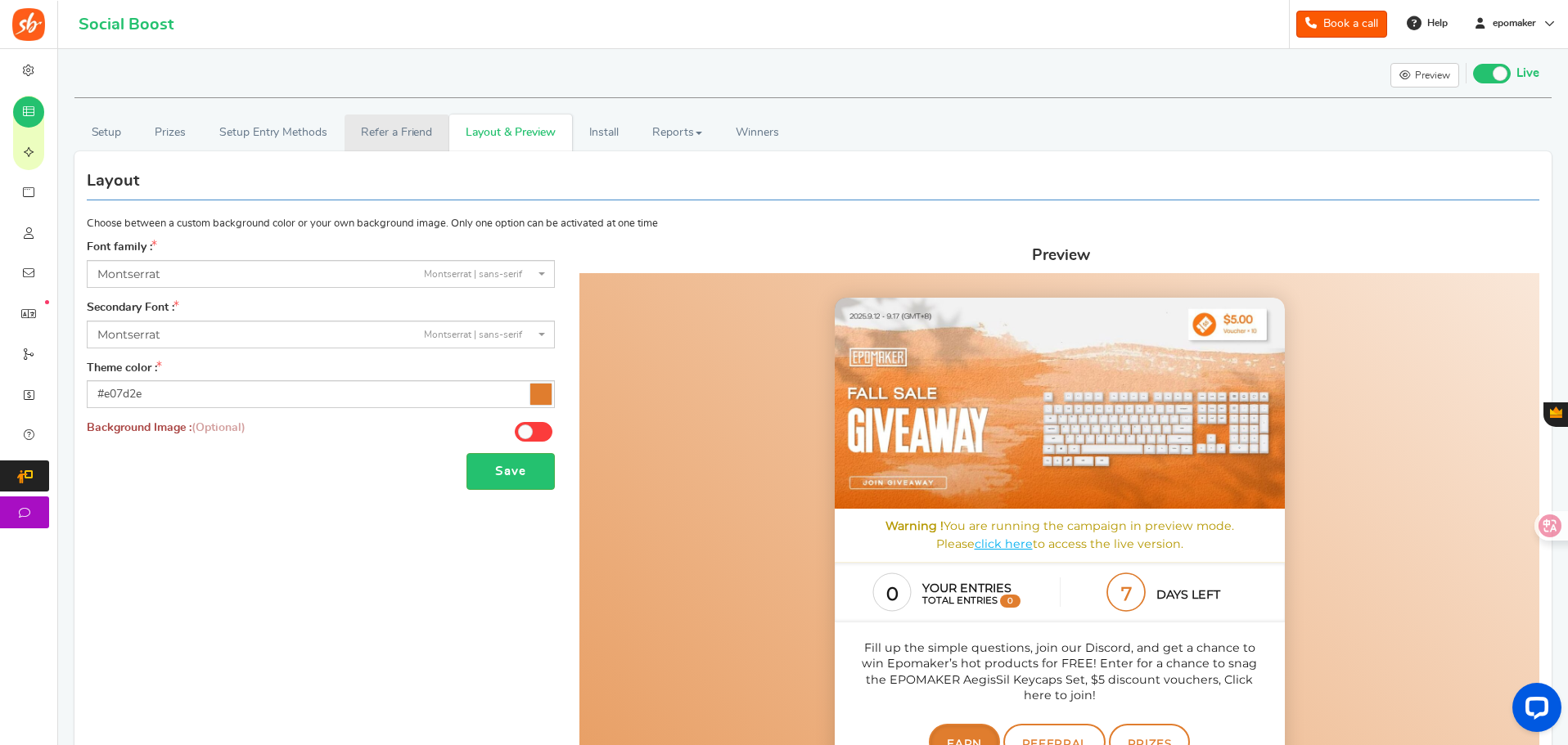
click at [373, 140] on link "Refer a Friend" at bounding box center [397, 133] width 105 height 37
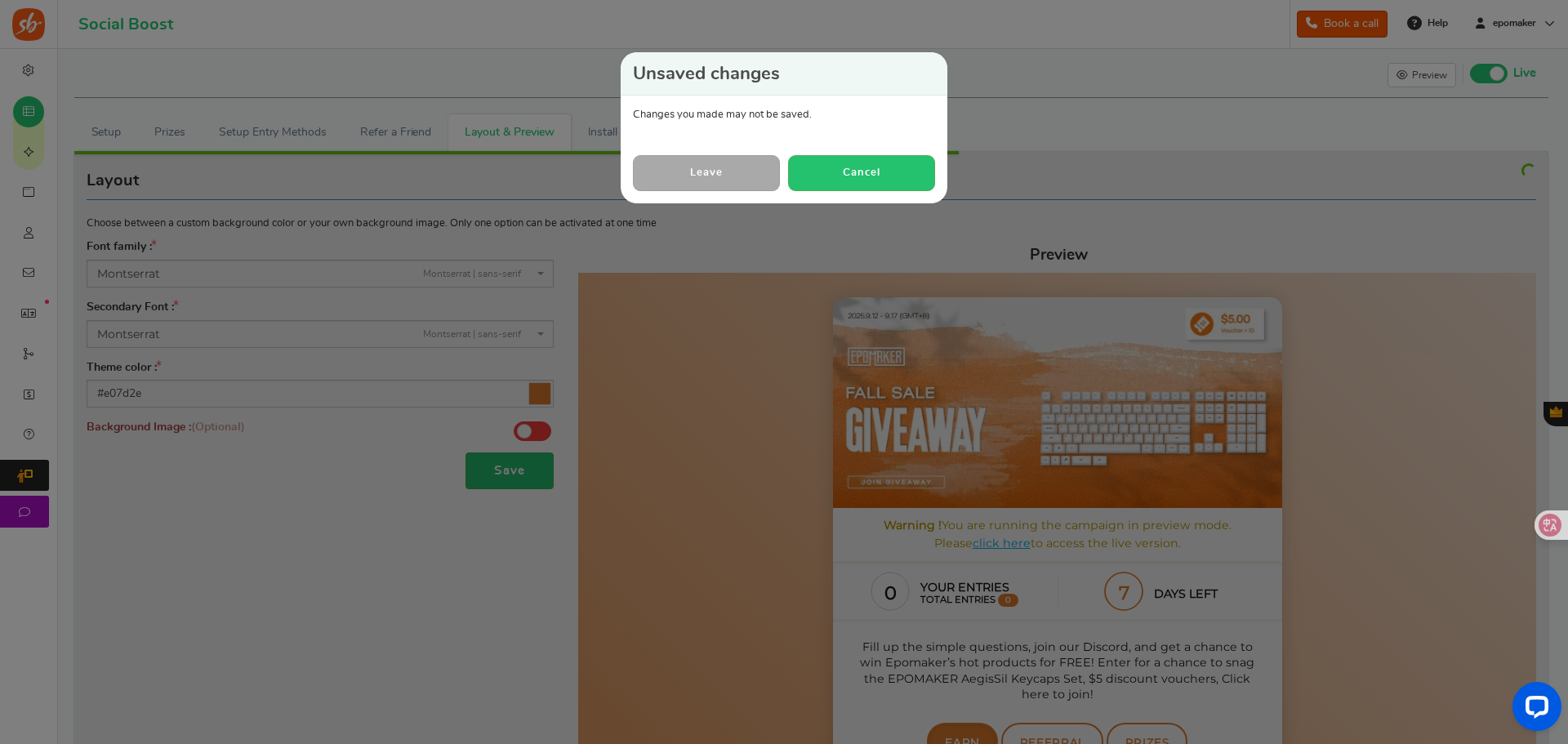
click at [691, 169] on link "Leave" at bounding box center [706, 173] width 147 height 36
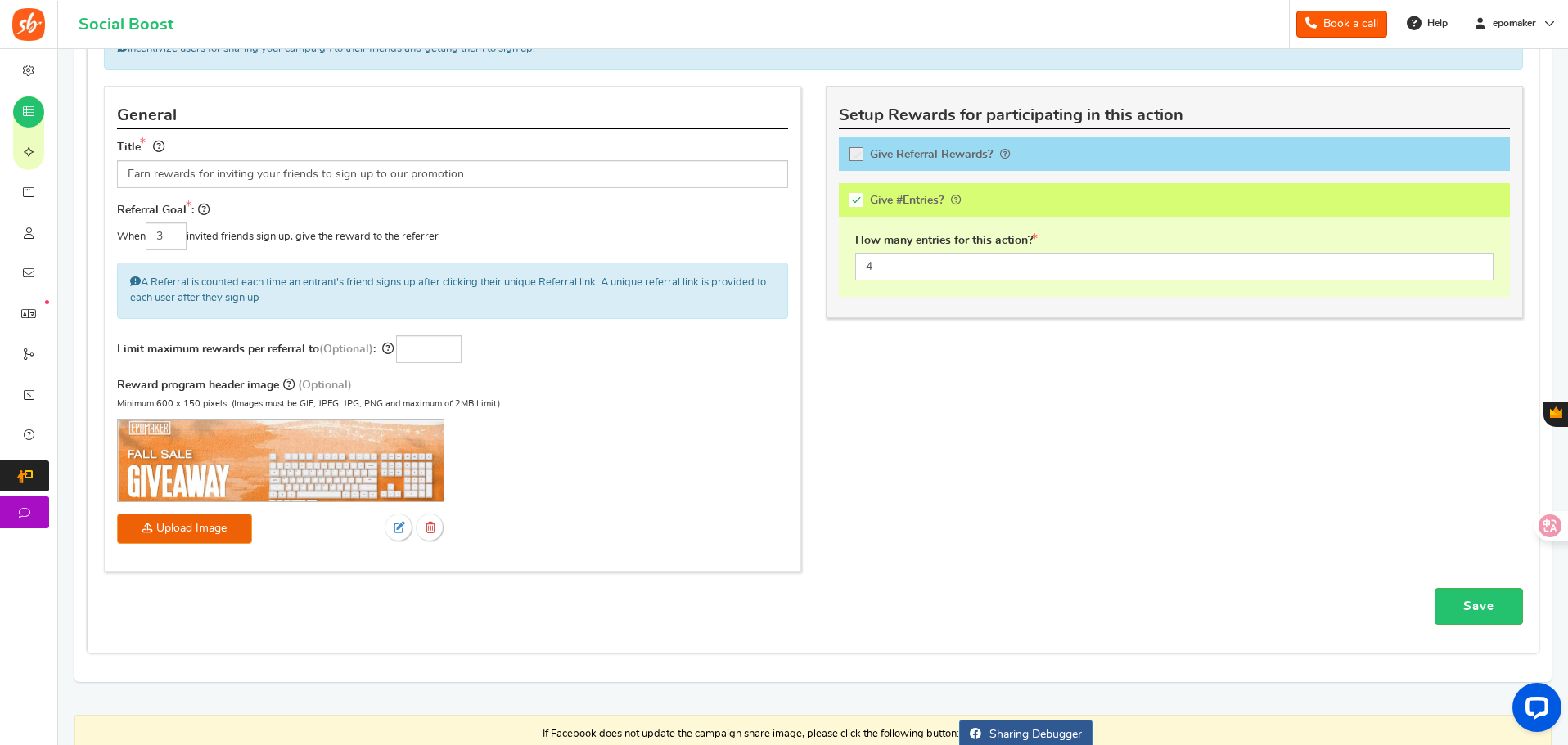
scroll to position [245, 0]
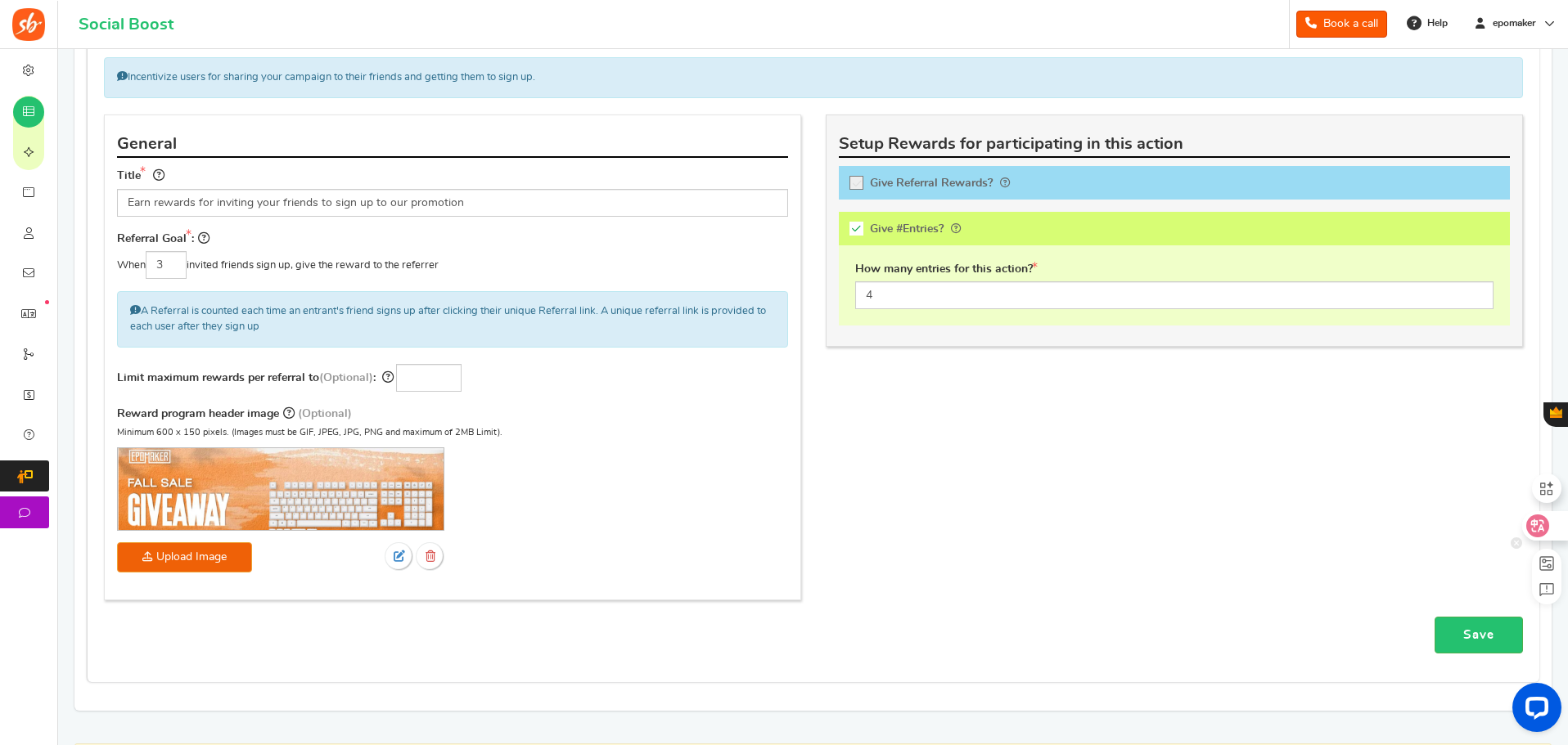
click at [1536, 517] on icon at bounding box center [1537, 525] width 17 height 17
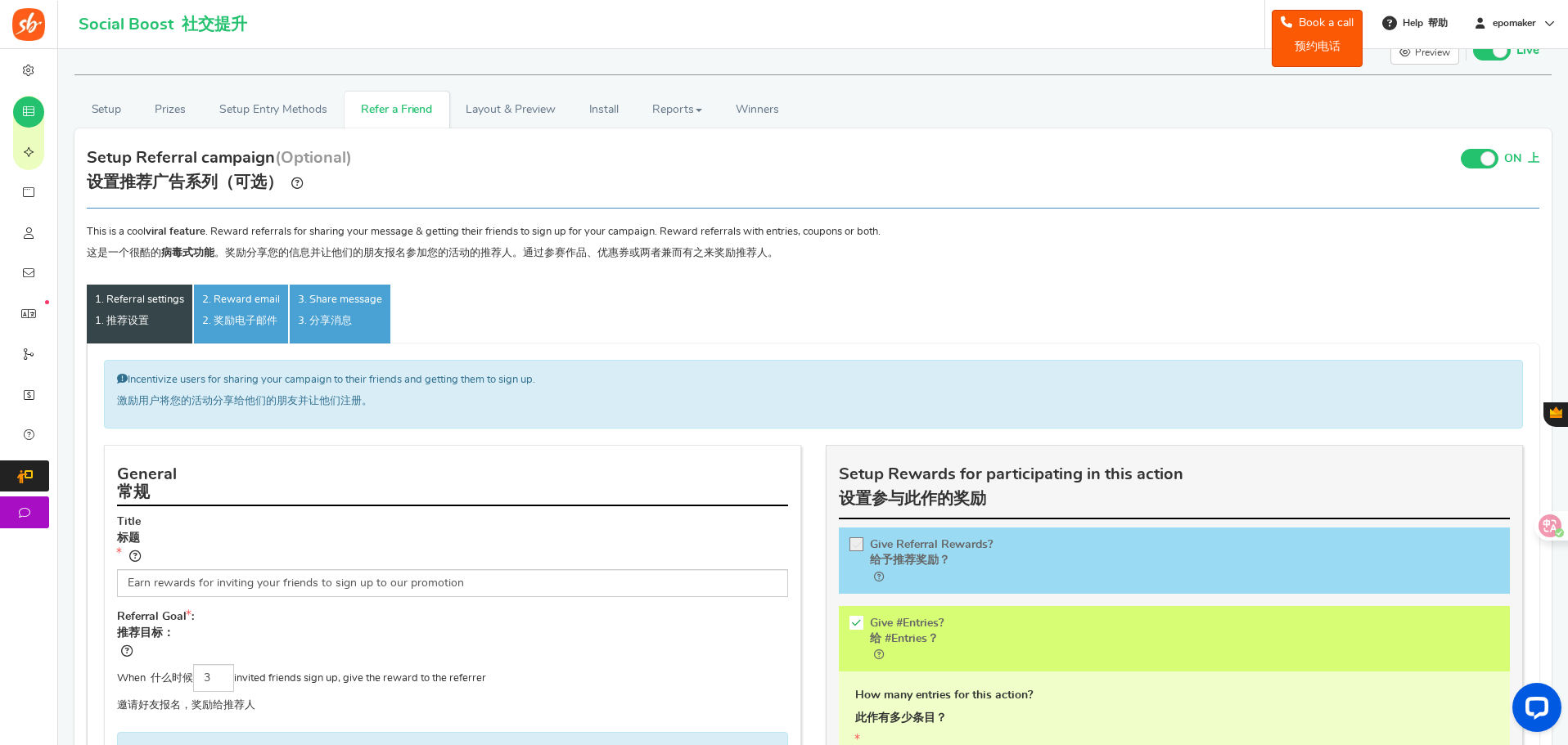
scroll to position [0, 0]
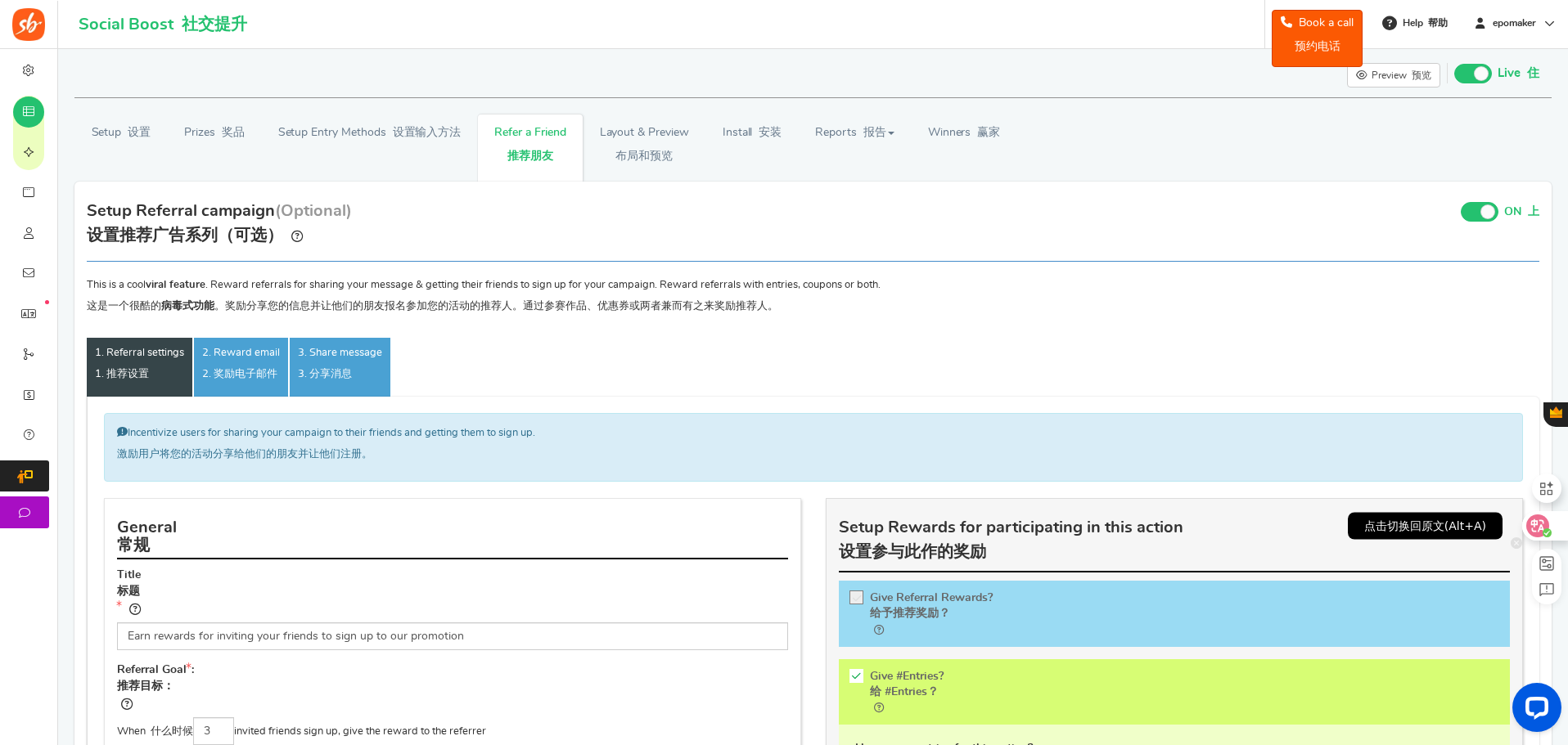
click at [1537, 530] on icon at bounding box center [1537, 525] width 17 height 17
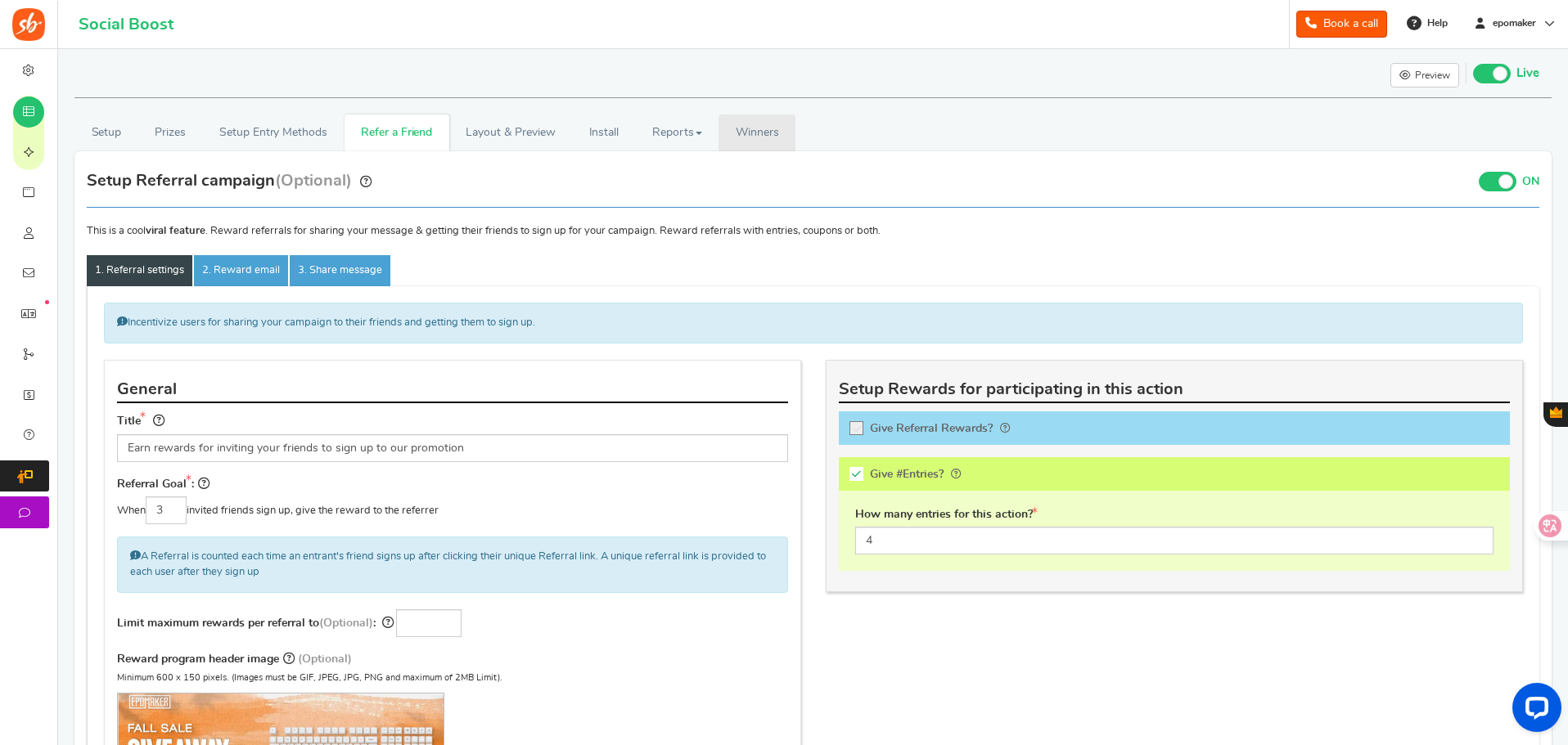
click at [773, 127] on span "Winners" at bounding box center [757, 133] width 44 height 12
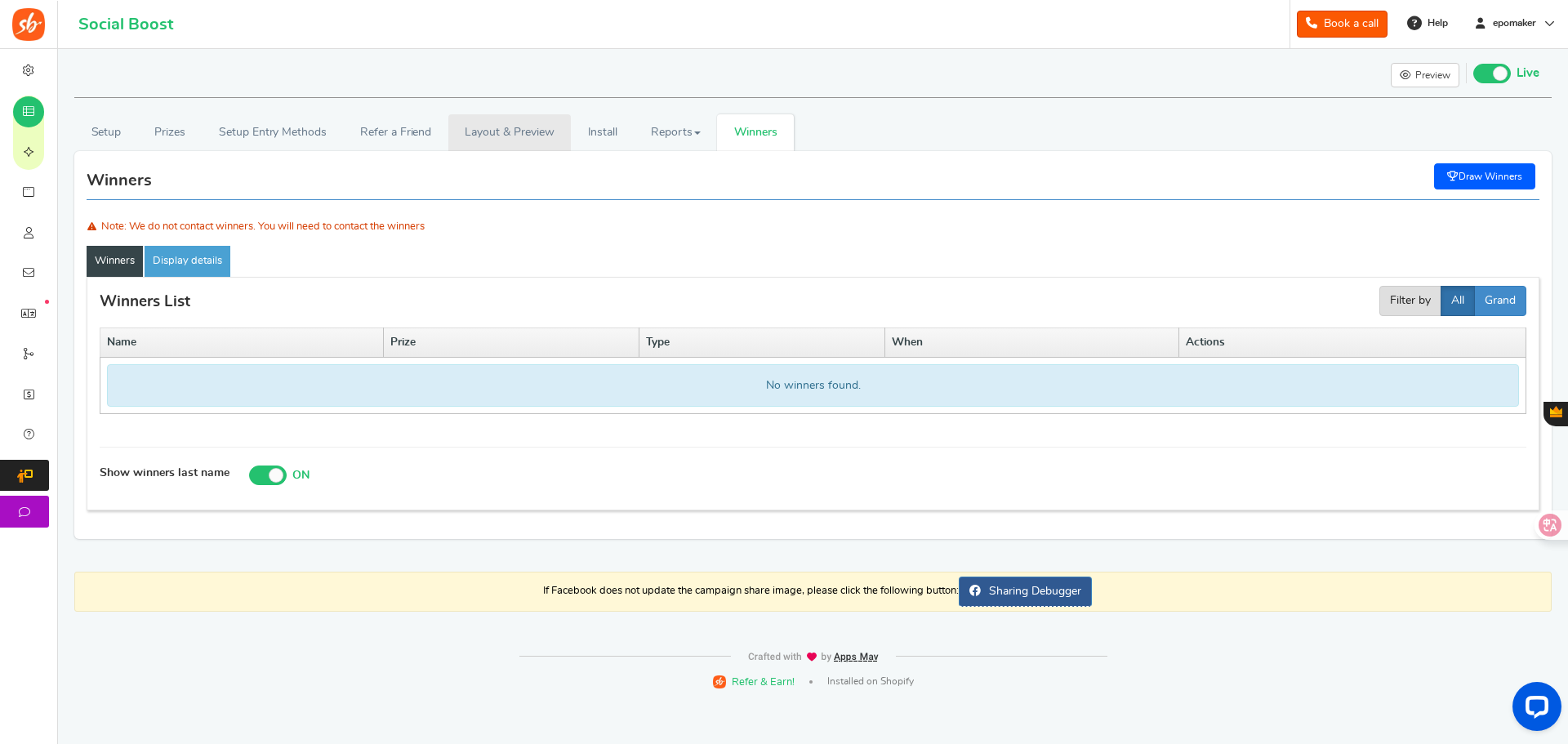
click at [503, 139] on link "Layout & Preview" at bounding box center [510, 132] width 123 height 37
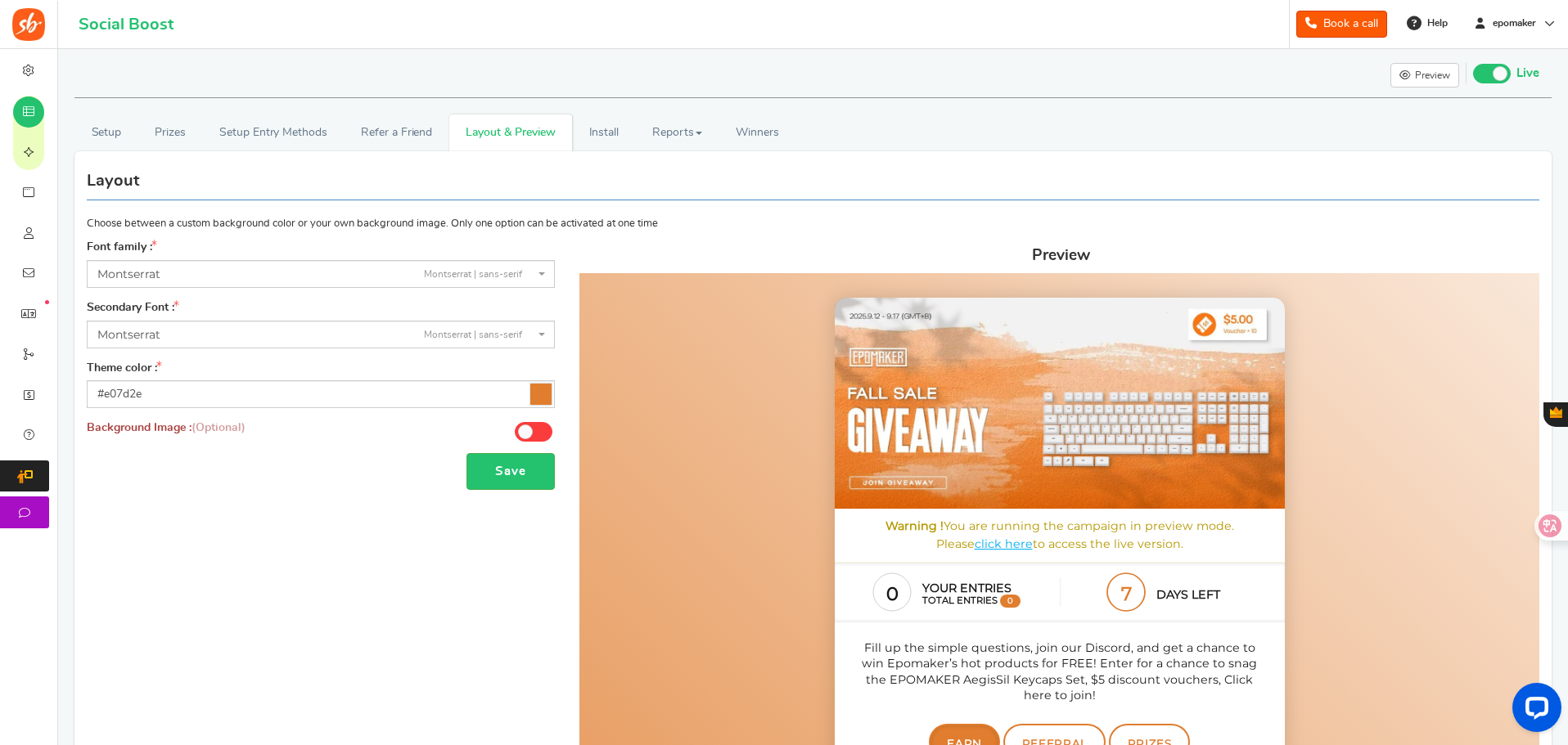
scroll to position [82, 0]
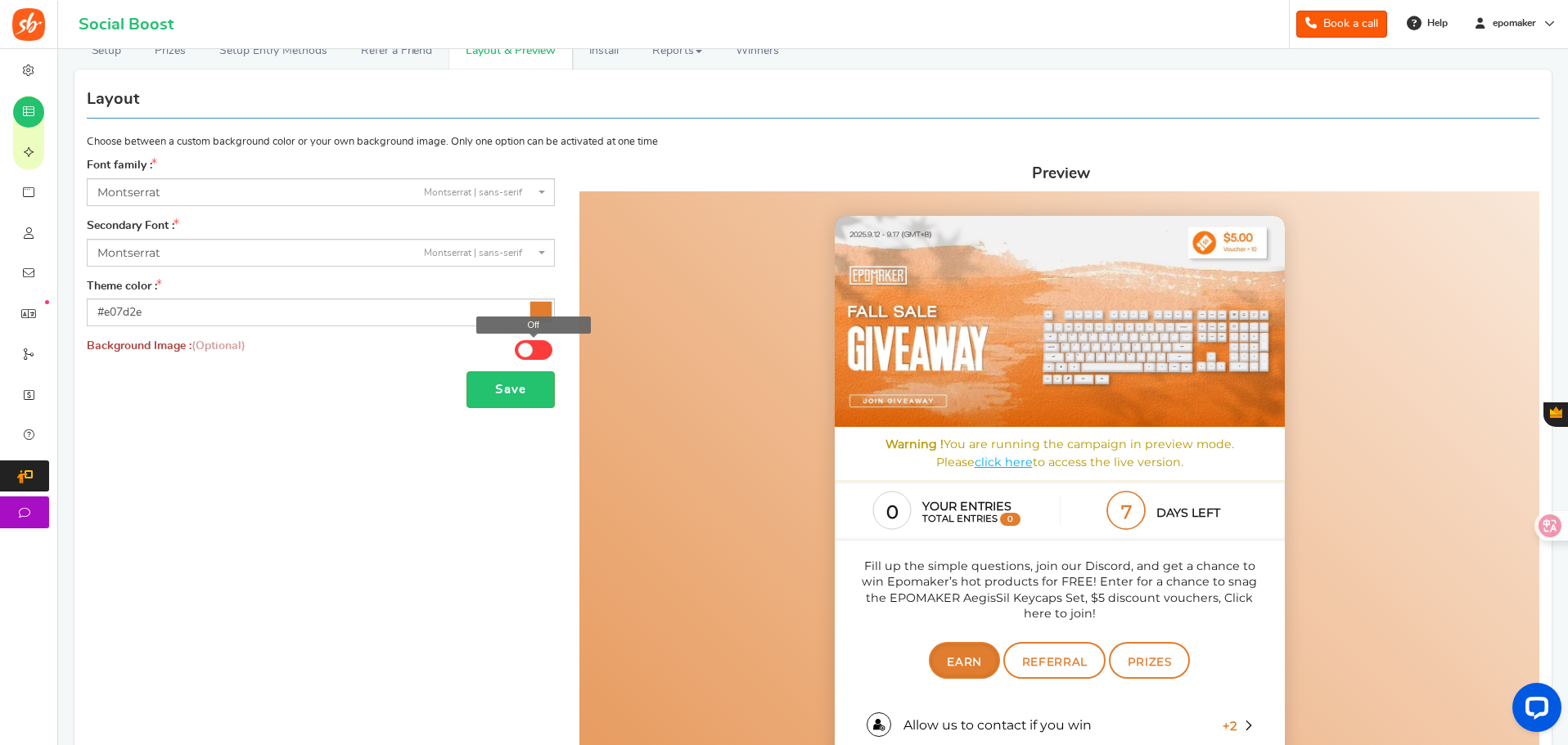
click at [529, 347] on span at bounding box center [525, 349] width 15 height 15
click at [0, 0] on input "Off" at bounding box center [0, 0] width 0 height 0
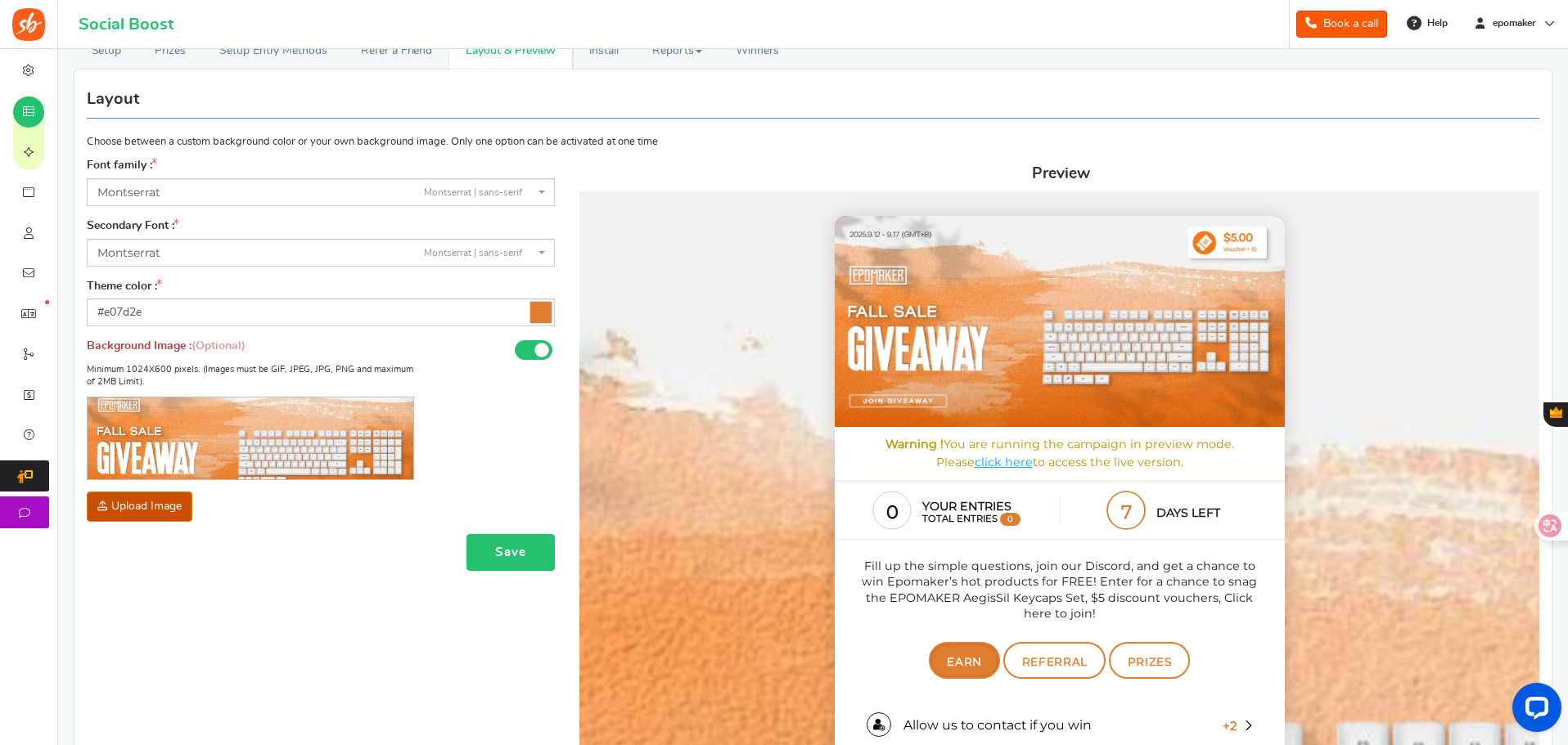
click at [540, 550] on button "Save" at bounding box center [510, 552] width 88 height 37
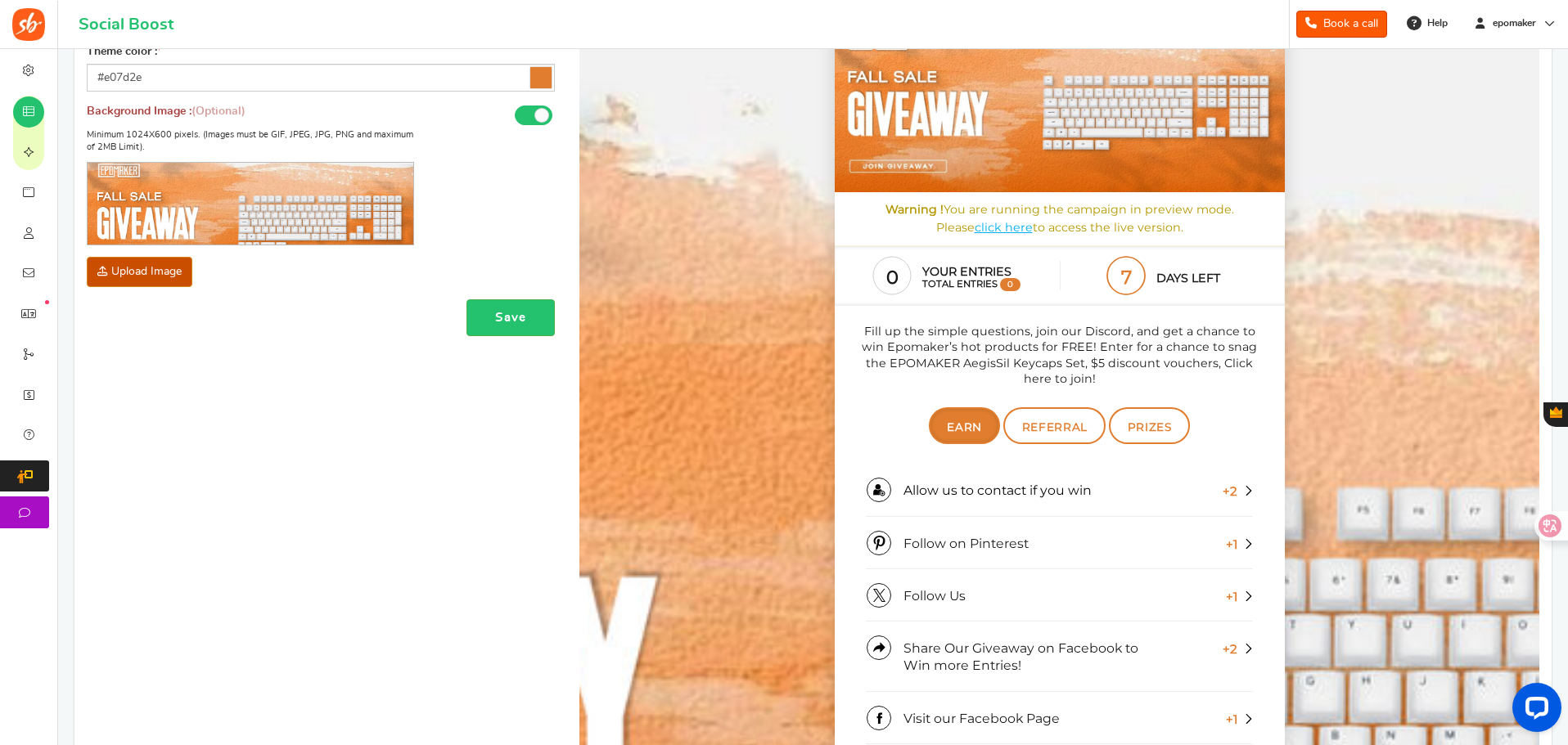
scroll to position [145, 0]
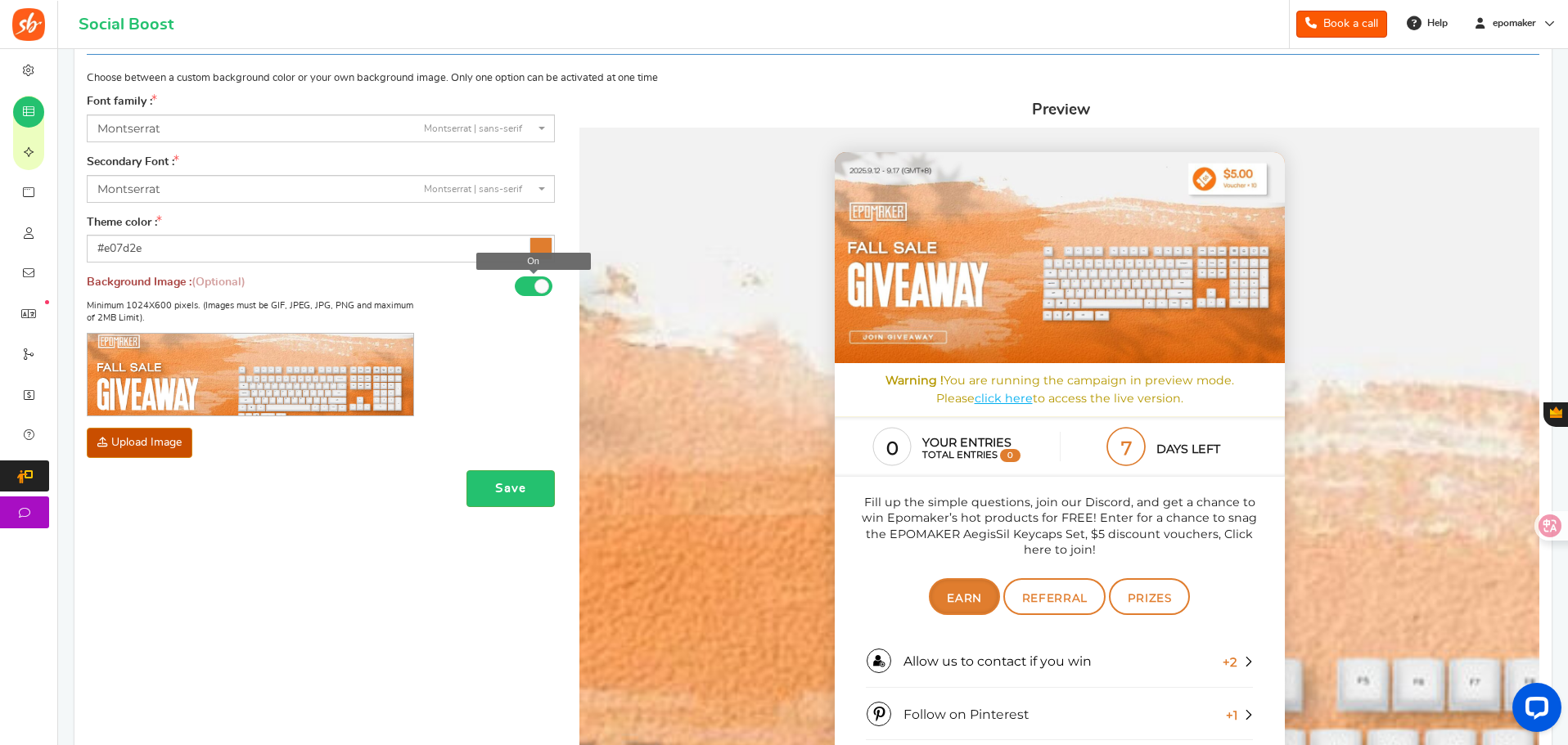
click at [532, 282] on span at bounding box center [534, 286] width 38 height 20
click at [0, 0] on input "On" at bounding box center [0, 0] width 0 height 0
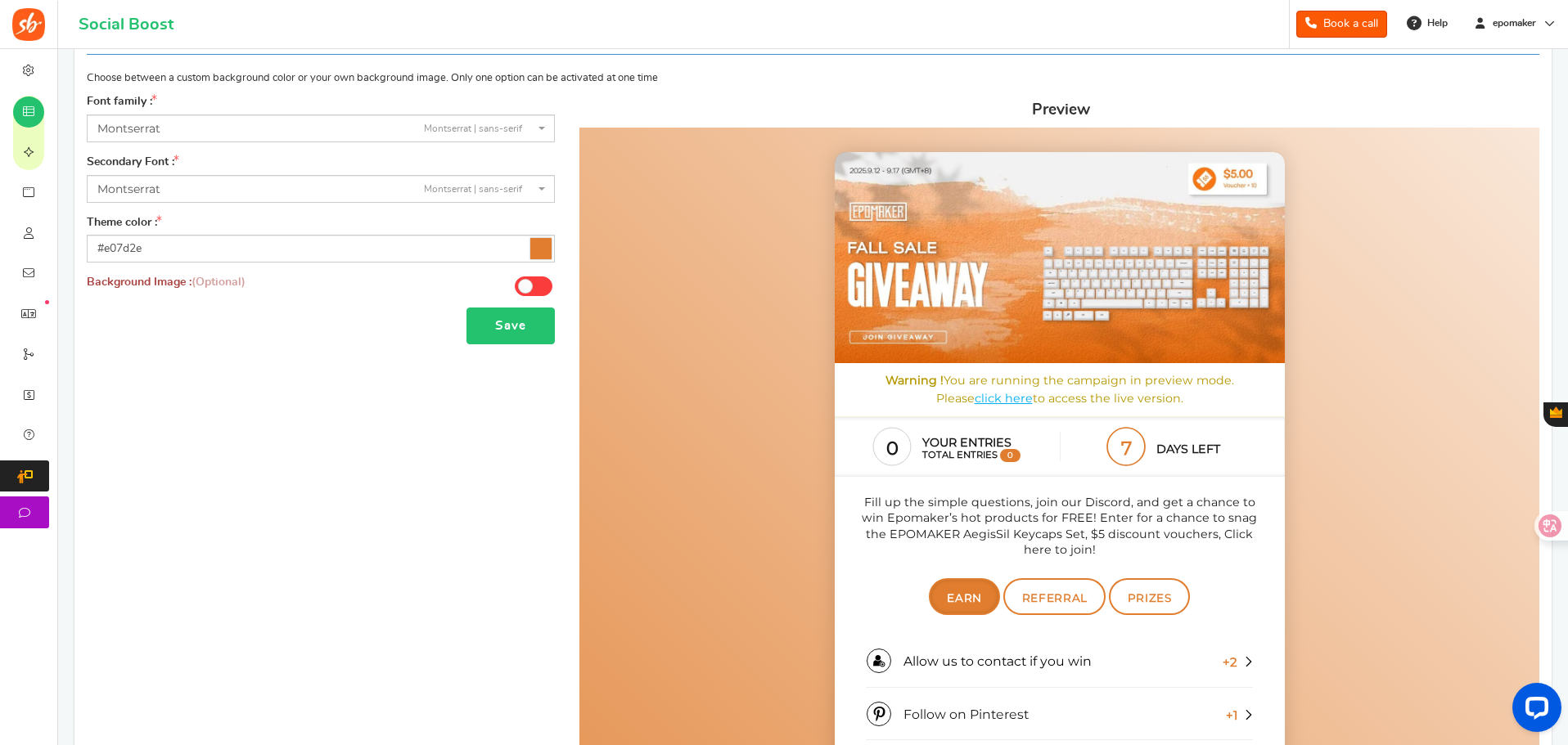
click at [545, 332] on button "Save" at bounding box center [510, 326] width 88 height 37
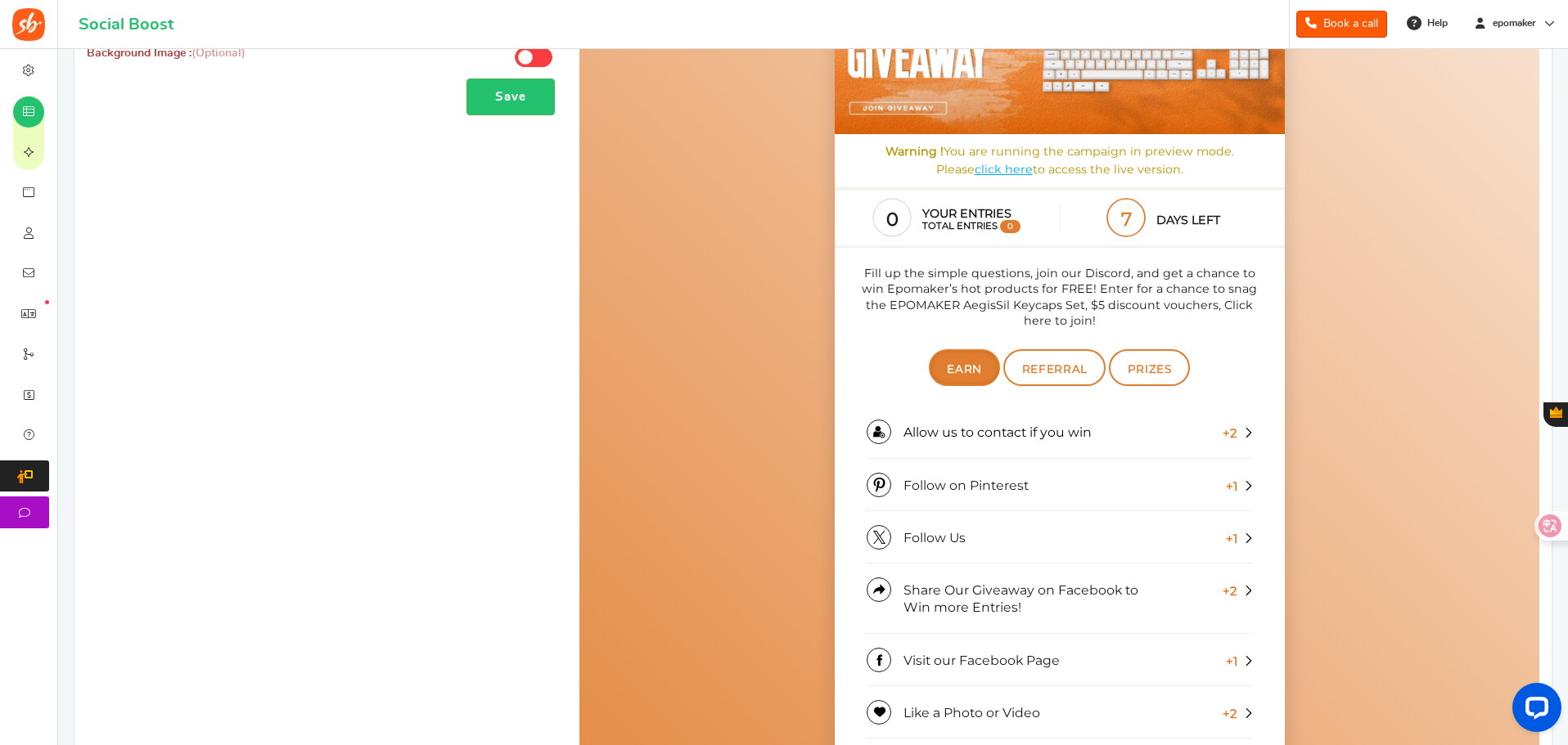
scroll to position [295, 0]
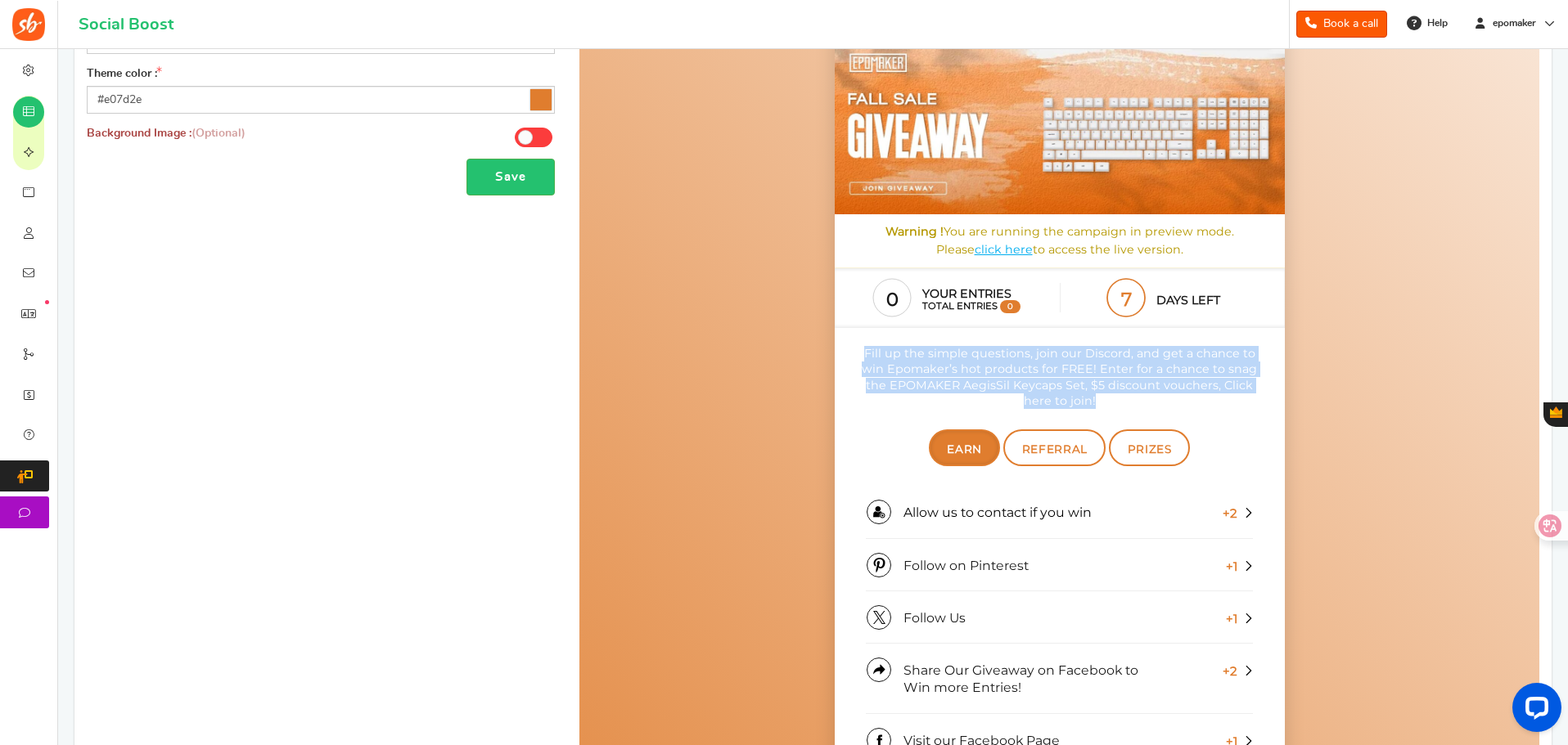
drag, startPoint x: 1103, startPoint y: 399, endPoint x: 859, endPoint y: 355, distance: 247.9
click at [859, 355] on p "Fill up the simple questions, join our Discord, and get a chance to win Epomake…" at bounding box center [1058, 379] width 413 height 63
click at [1135, 359] on p "Fill up the simple questions, join our Discord, and get a chance to win Epomake…" at bounding box center [1058, 379] width 413 height 63
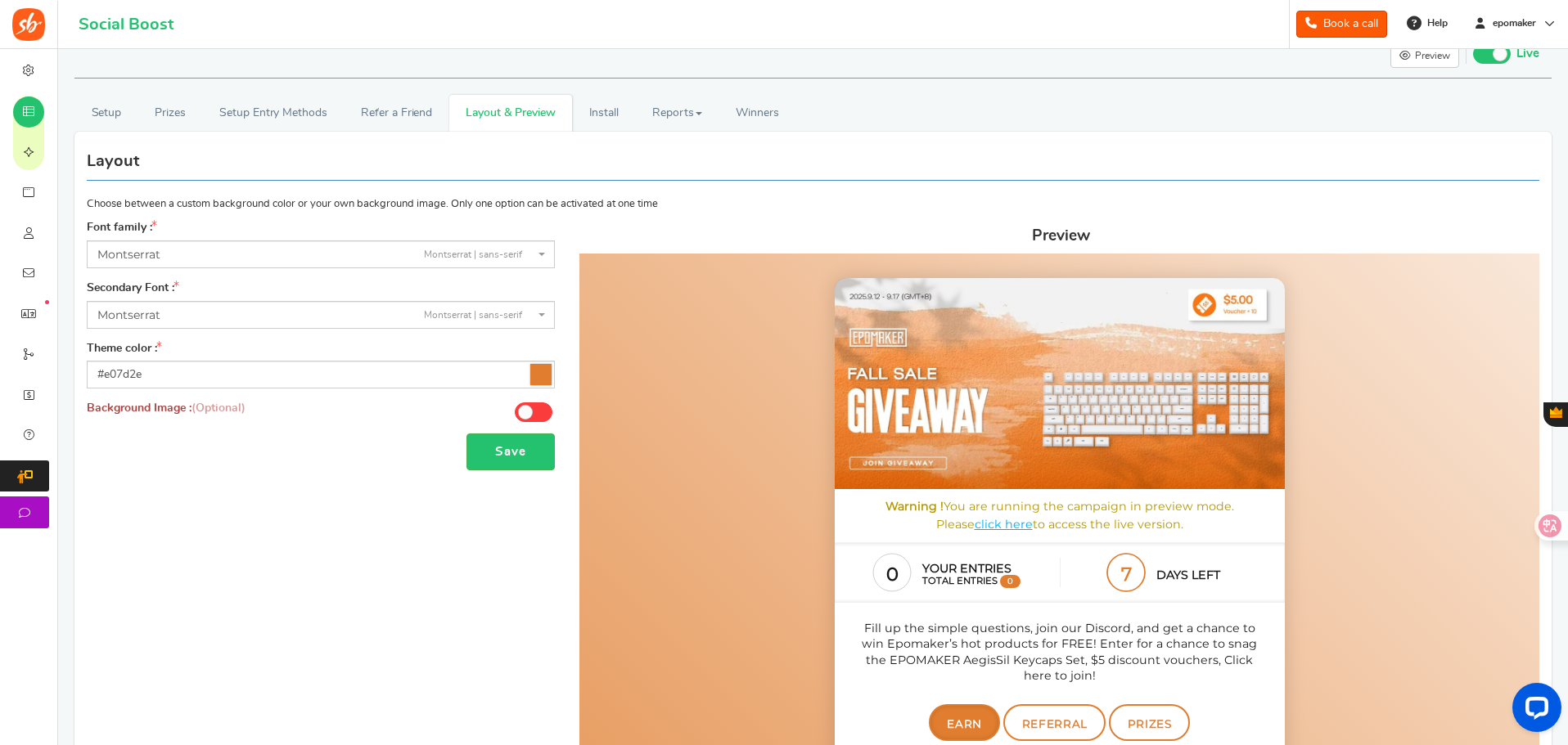
scroll to position [0, 0]
